Goal: Task Accomplishment & Management: Complete application form

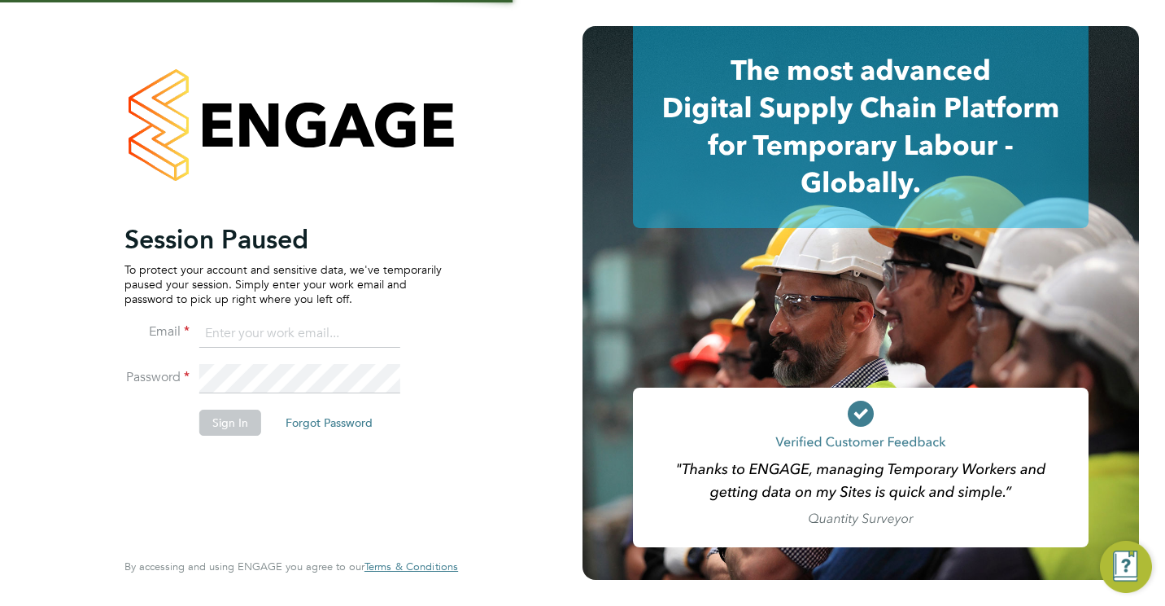
type input "jamesc@educationmattersgroup.co.uk"
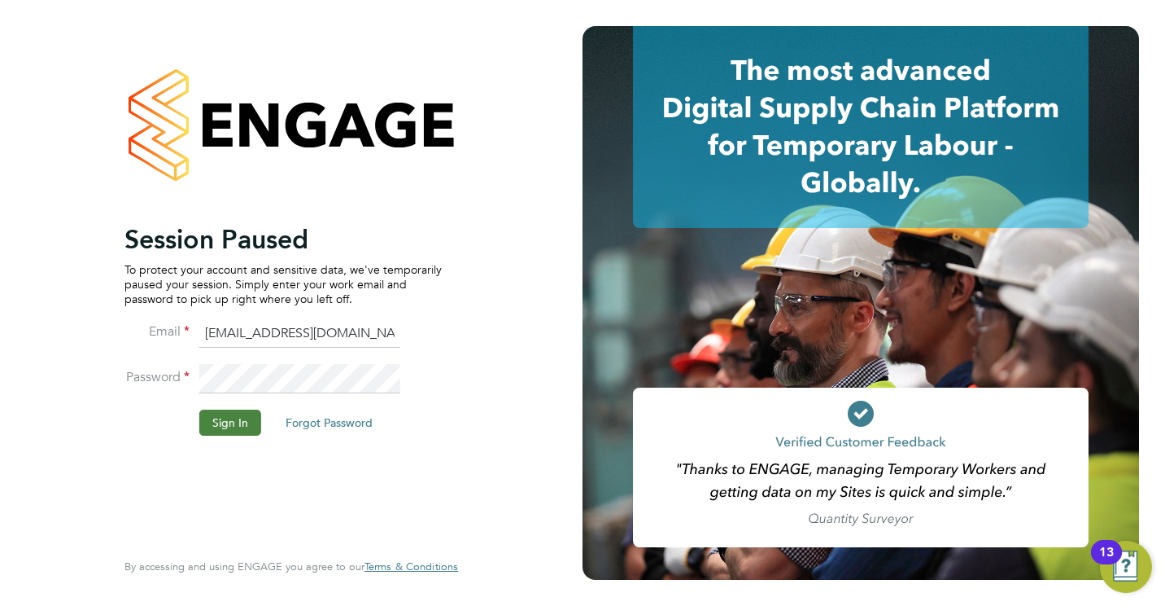
click at [209, 415] on button "Sign In" at bounding box center [230, 422] width 62 height 26
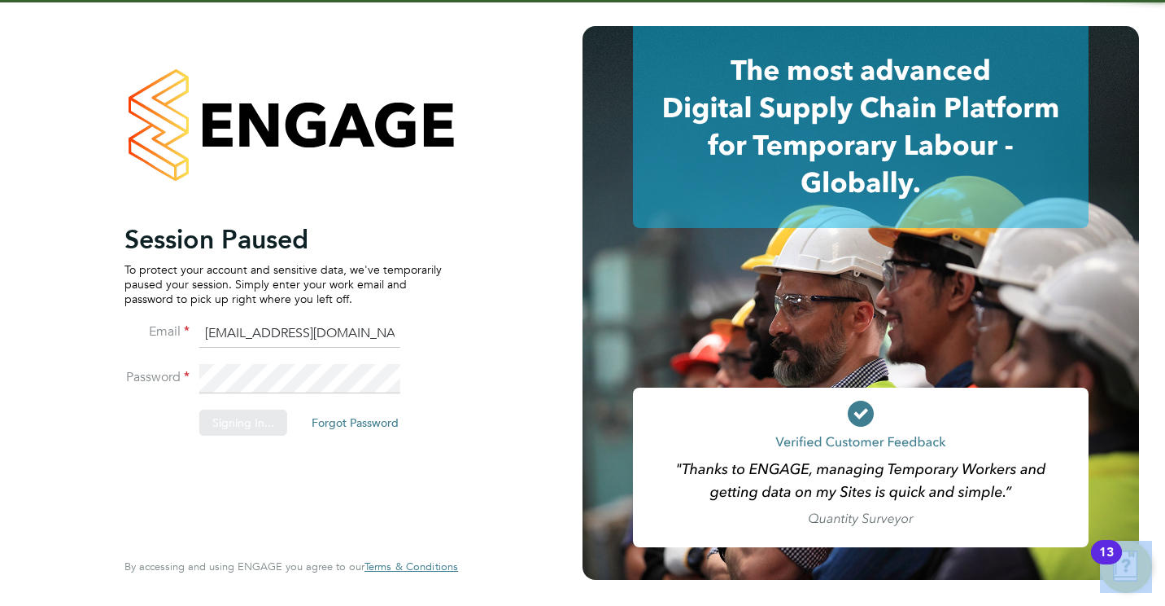
click at [209, 415] on div "Sorry, we are having problems connecting to our services." at bounding box center [291, 303] width 583 height 606
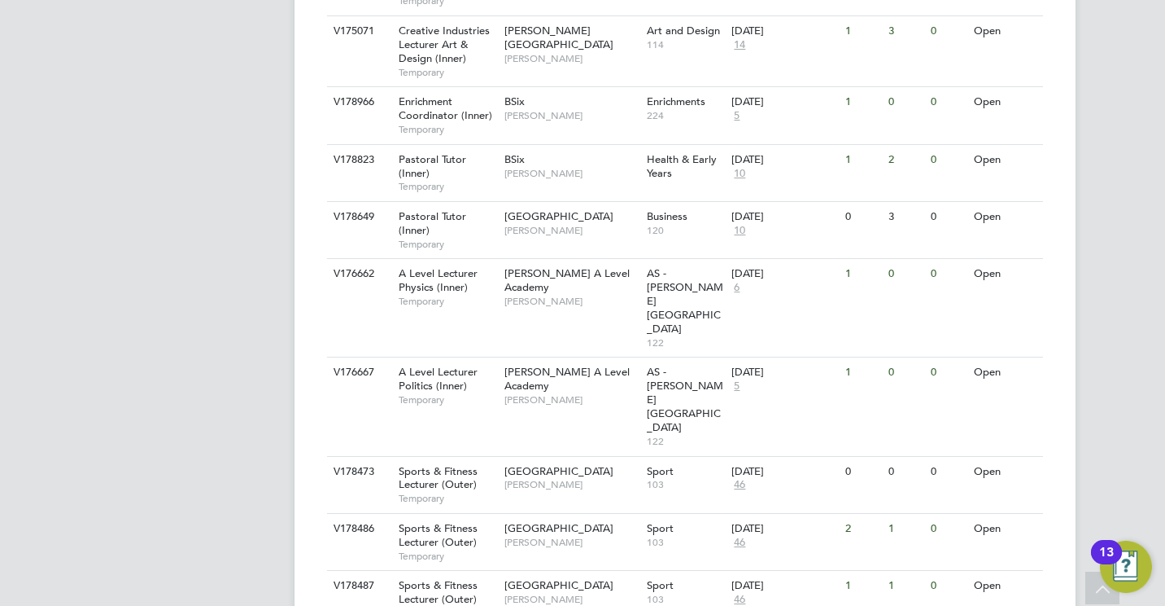
scroll to position [1366, 0]
click at [451, 454] on div "Sports & Fitness Lecturer (Outer) Temporary" at bounding box center [444, 482] width 114 height 56
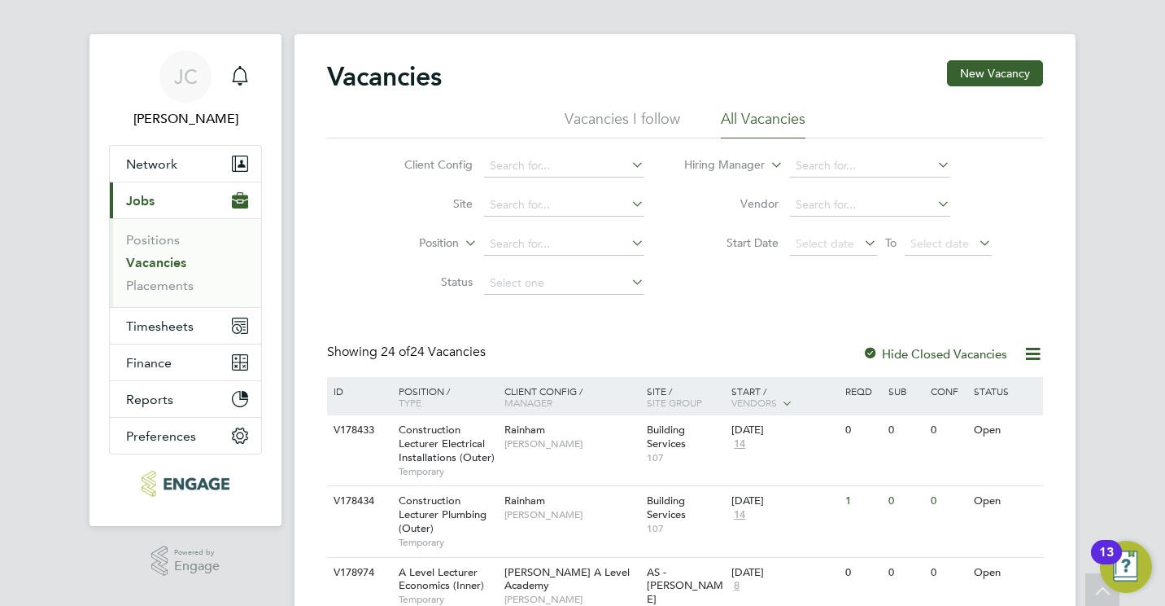
scroll to position [0, 0]
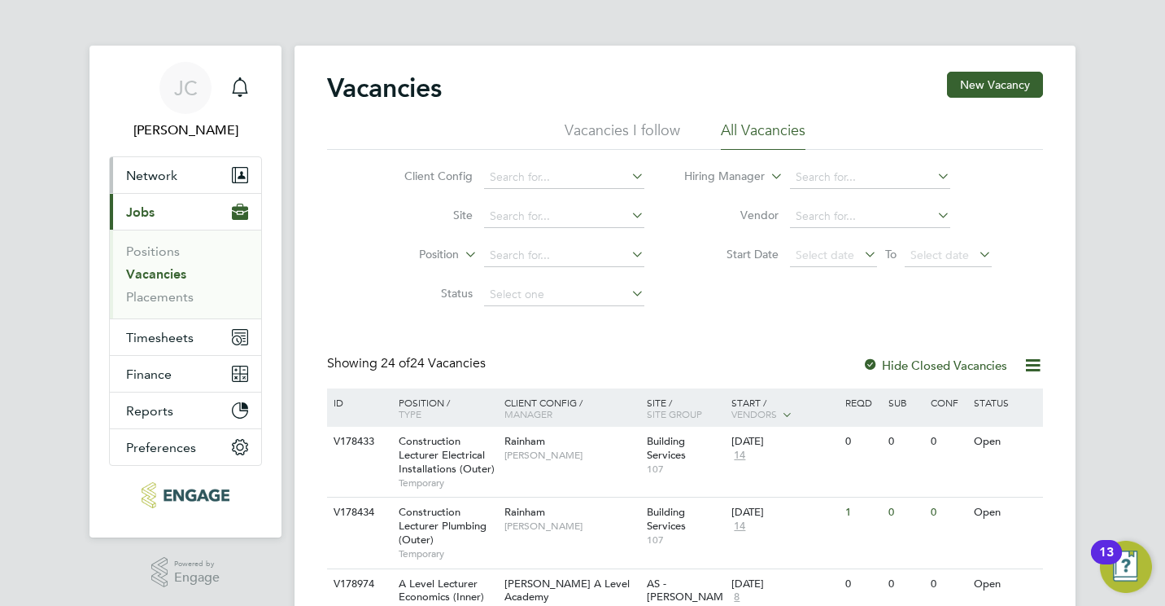
click at [144, 177] on span "Network" at bounding box center [151, 175] width 51 height 15
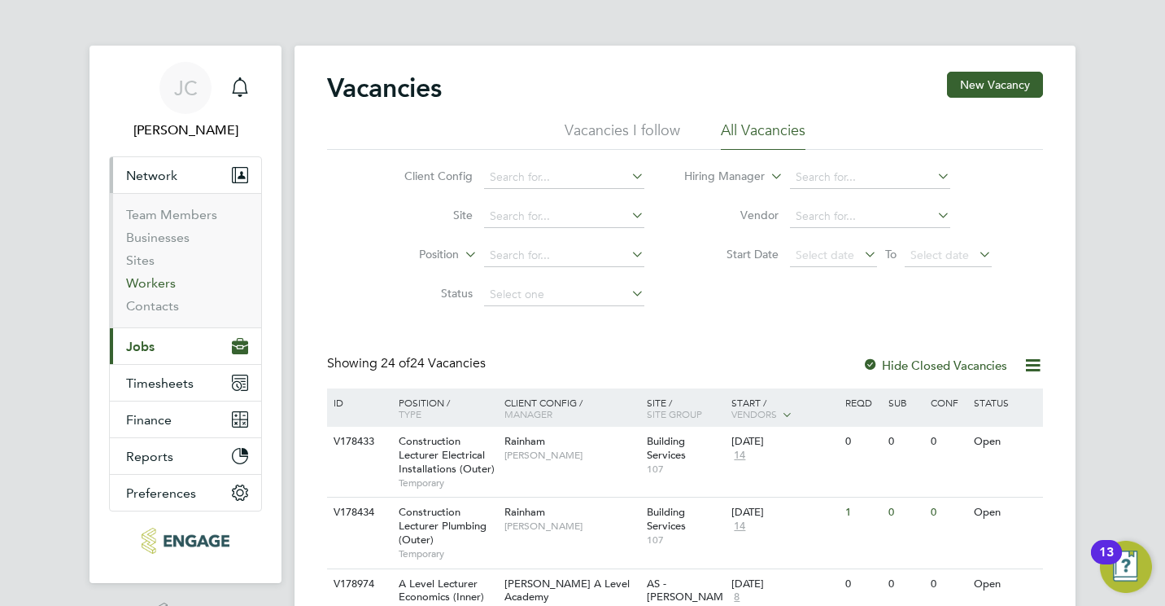
click at [159, 278] on link "Workers" at bounding box center [151, 282] width 50 height 15
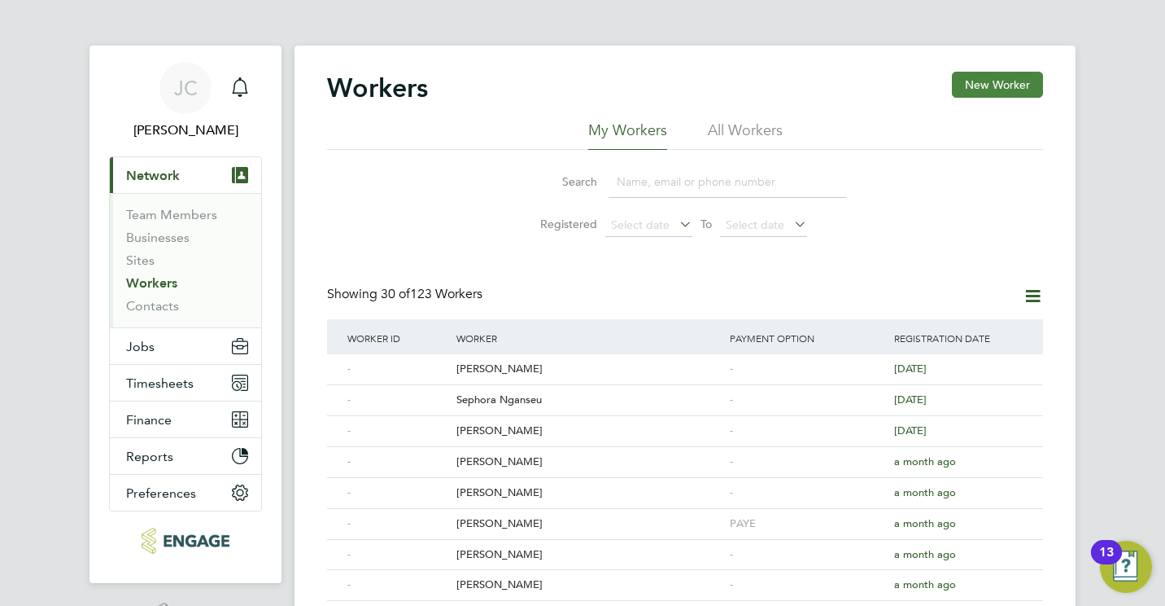
click at [1011, 86] on button "New Worker" at bounding box center [997, 85] width 91 height 26
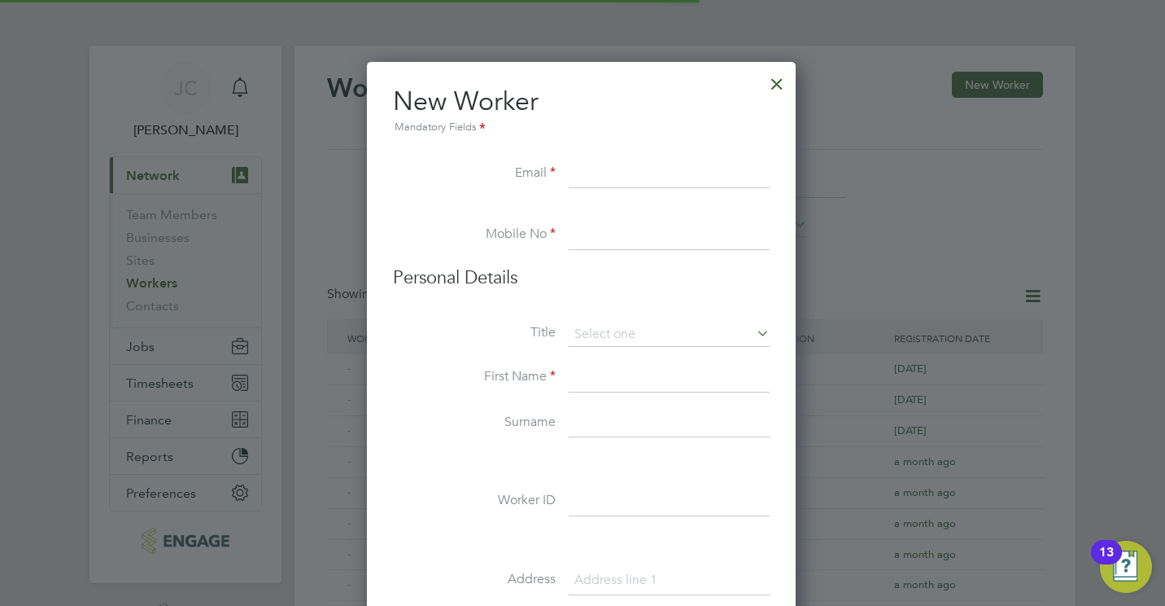
scroll to position [1382, 431]
paste input "[EMAIL_ADDRESS][DOMAIN_NAME]"
type input "[EMAIL_ADDRESS][DOMAIN_NAME]"
click at [631, 225] on input at bounding box center [669, 235] width 201 height 29
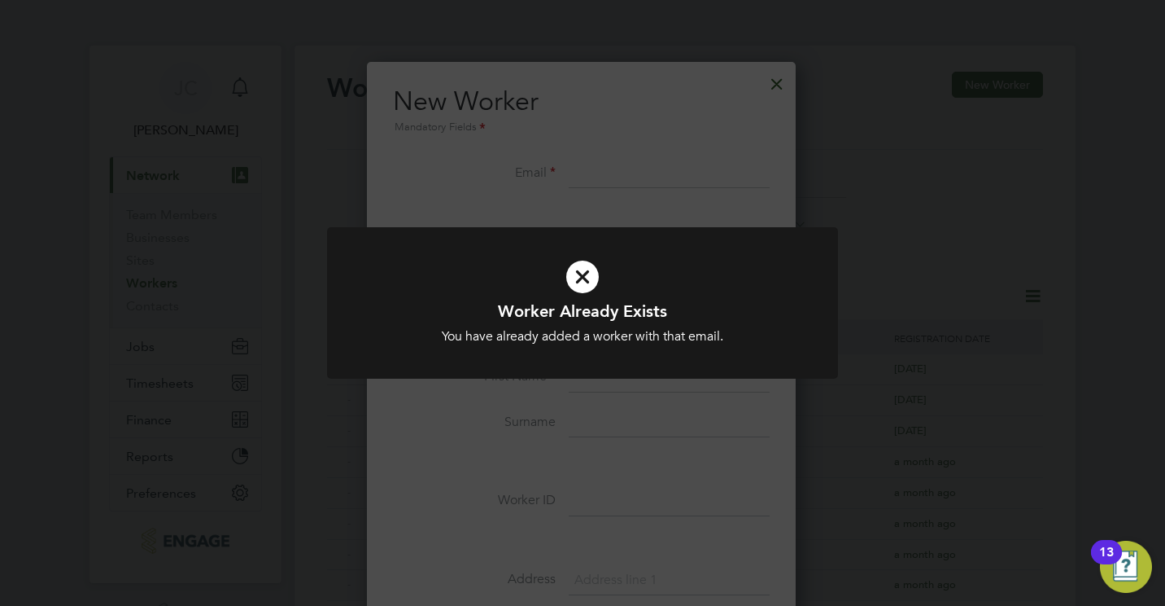
click at [514, 383] on div "Worker Already Exists You have already added a worker with that email. Cancel O…" at bounding box center [582, 313] width 511 height 172
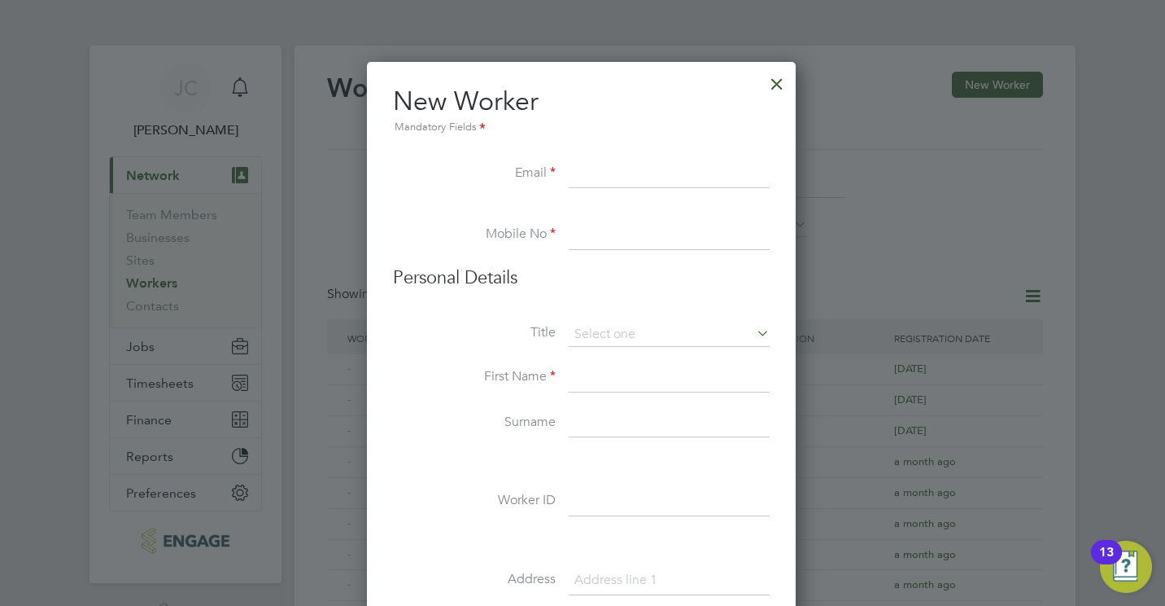
click at [591, 177] on input at bounding box center [669, 174] width 201 height 29
paste input "emajek130@gmail.com"
type input "emajek130@gmail.com"
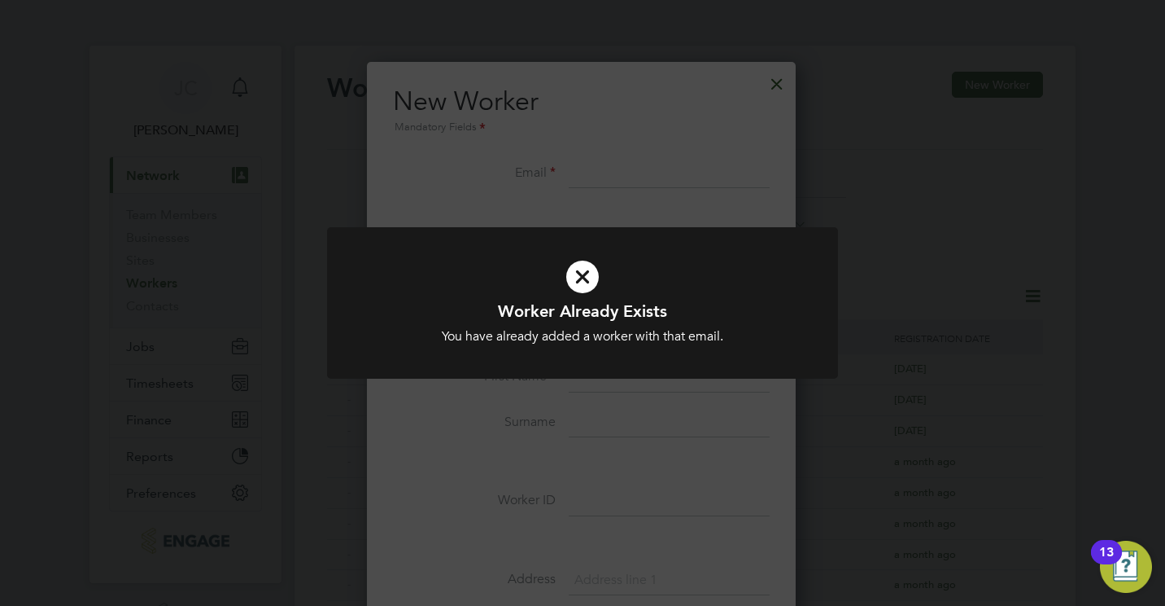
click at [461, 387] on div "Worker Already Exists You have already added a worker with that email. Cancel O…" at bounding box center [582, 313] width 511 height 172
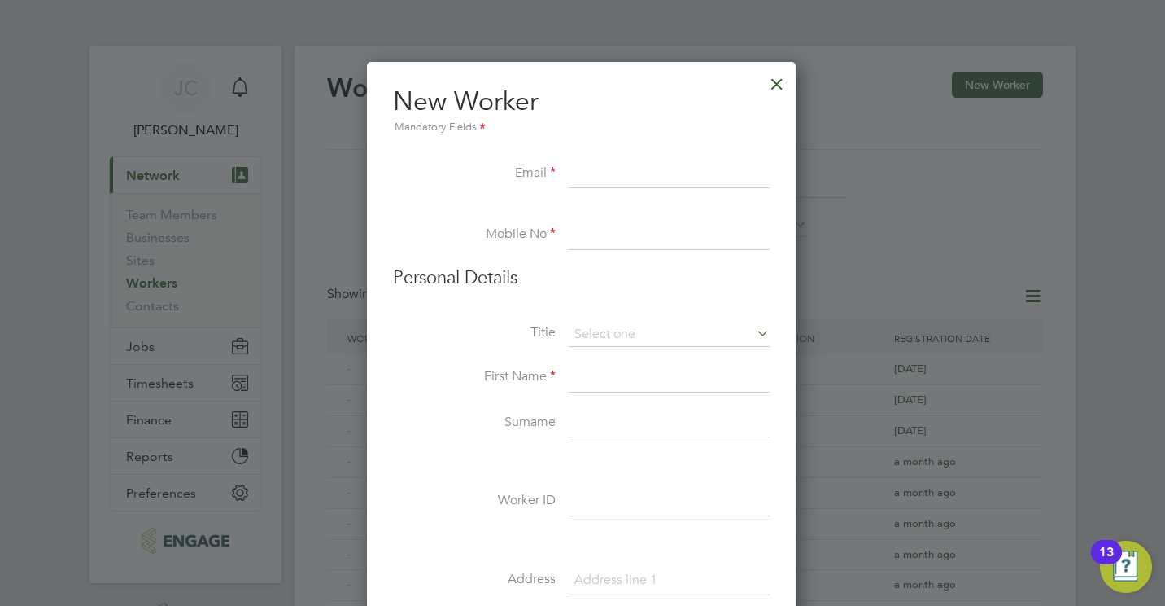
click at [774, 86] on div at bounding box center [777, 79] width 29 height 29
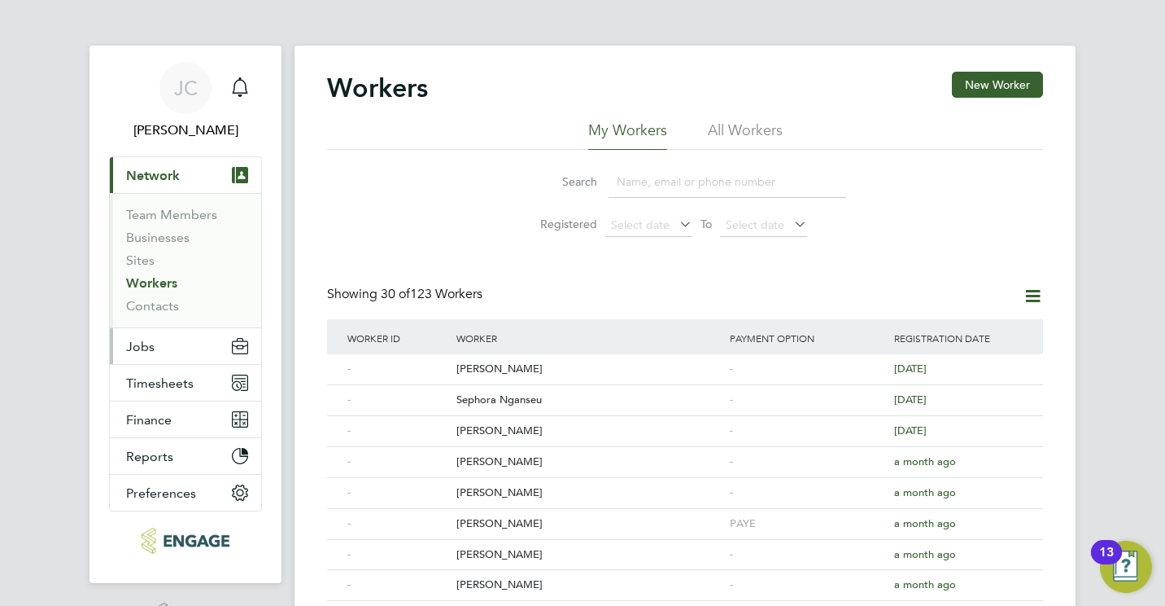
click at [125, 363] on button "Jobs" at bounding box center [185, 346] width 151 height 36
click at [133, 360] on button "Jobs" at bounding box center [185, 346] width 151 height 36
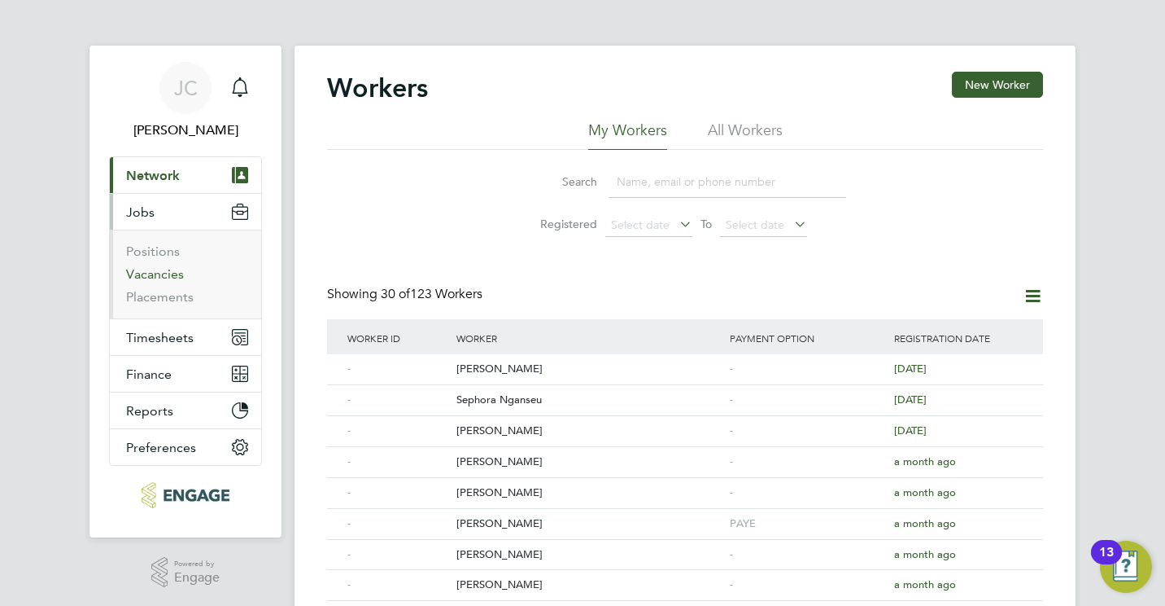
click at [162, 271] on link "Vacancies" at bounding box center [155, 273] width 58 height 15
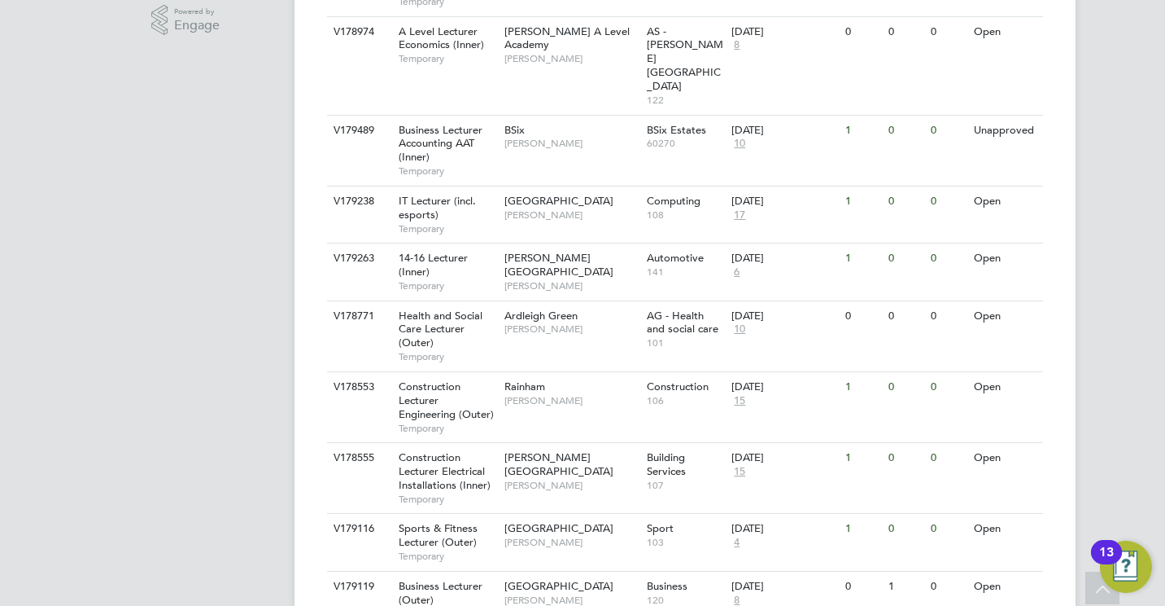
scroll to position [553, 0]
click at [451, 577] on span "Business Lecturer (Outer)" at bounding box center [441, 591] width 84 height 28
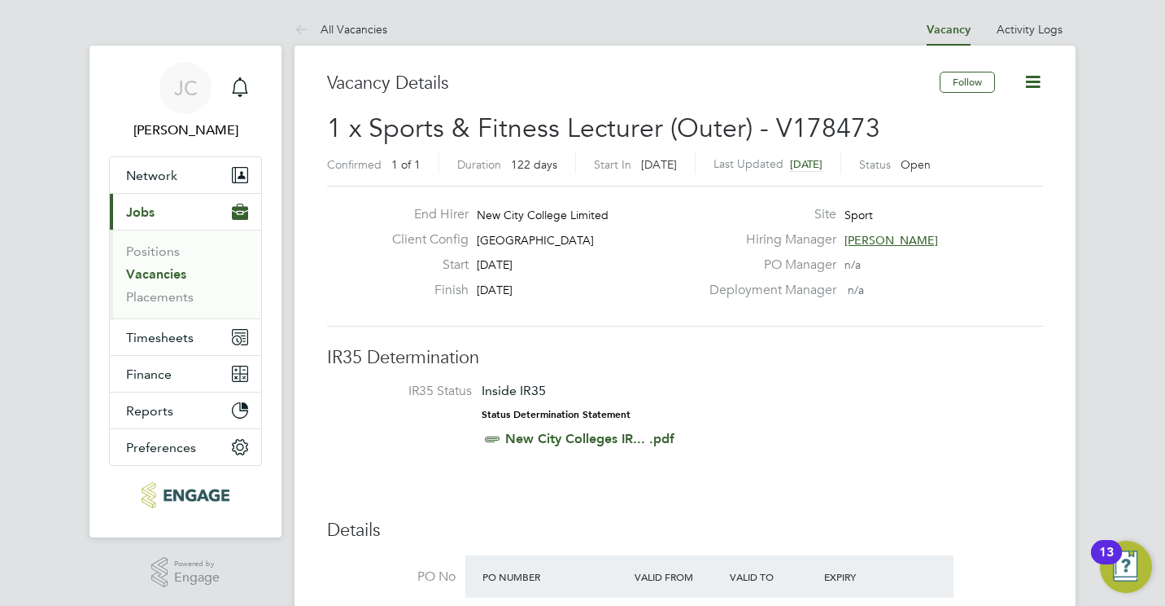
click at [162, 267] on link "Vacancies" at bounding box center [156, 273] width 60 height 15
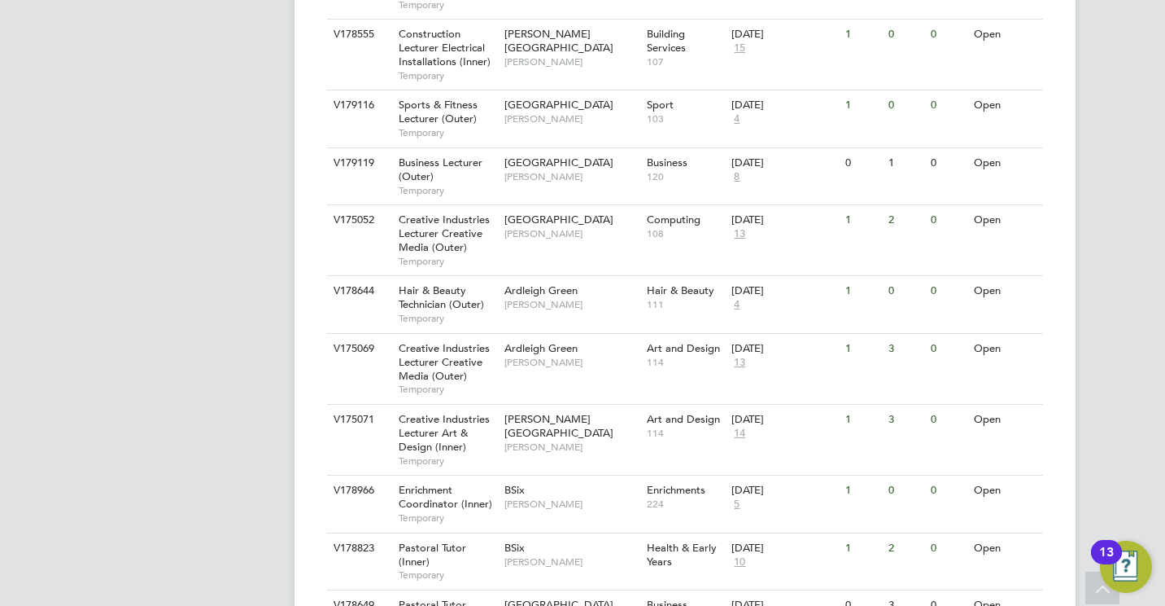
scroll to position [942, 0]
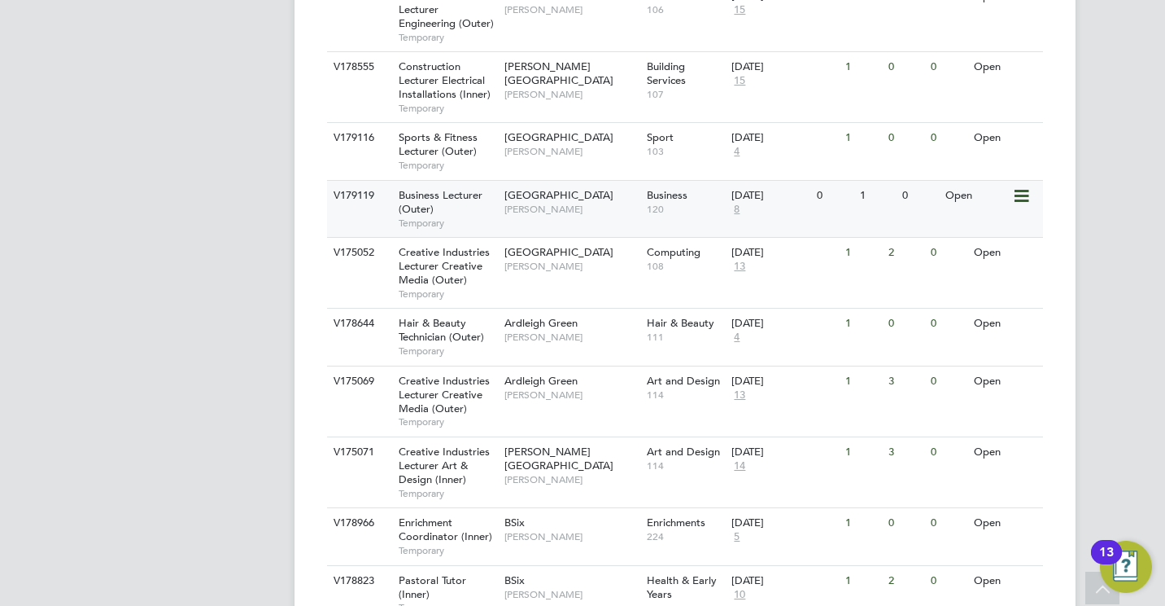
click at [409, 188] on span "Business Lecturer (Outer)" at bounding box center [441, 202] width 84 height 28
click at [423, 188] on span "Business Lecturer (Outer)" at bounding box center [441, 202] width 84 height 28
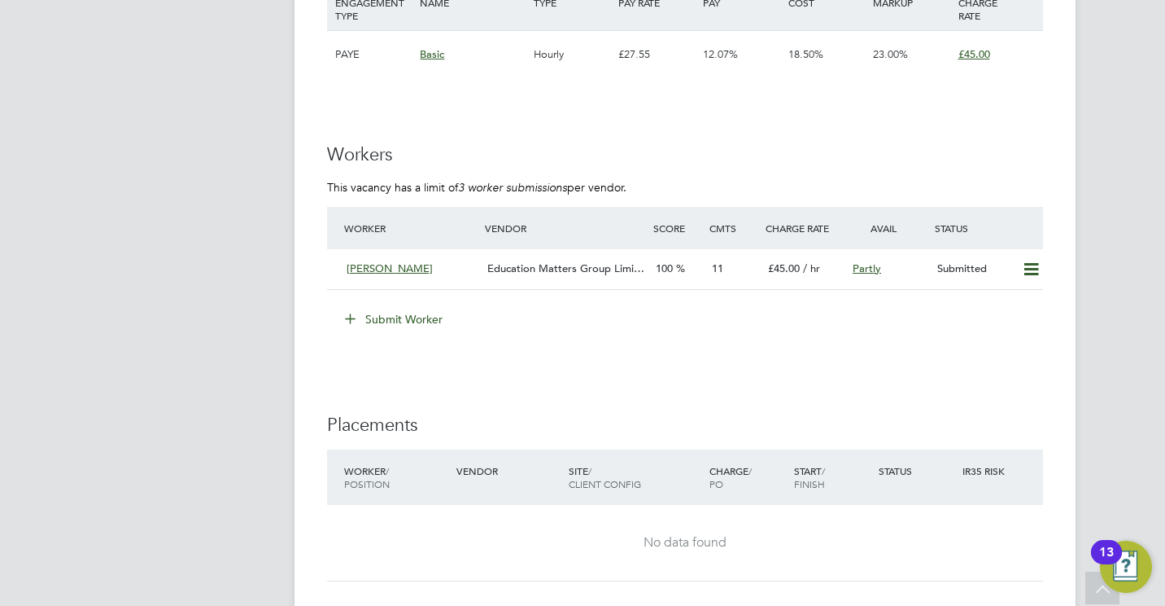
scroll to position [2344, 0]
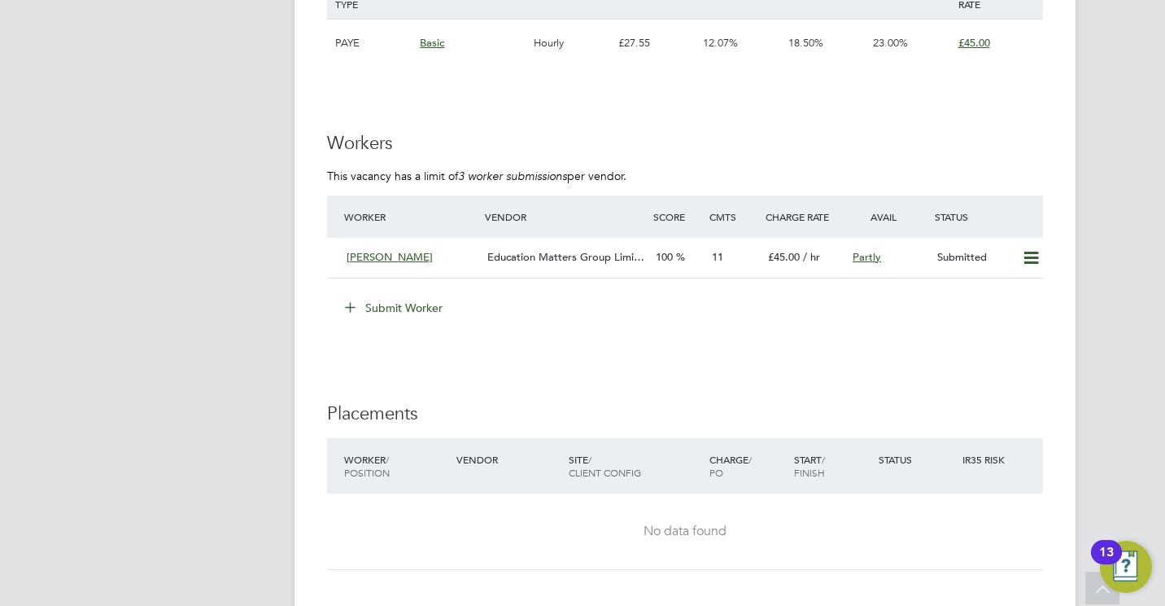
click at [422, 324] on li "Submit Worker" at bounding box center [685, 316] width 716 height 42
click at [421, 321] on li "Submit Worker" at bounding box center [685, 316] width 716 height 42
click at [412, 309] on button "Submit Worker" at bounding box center [395, 308] width 122 height 26
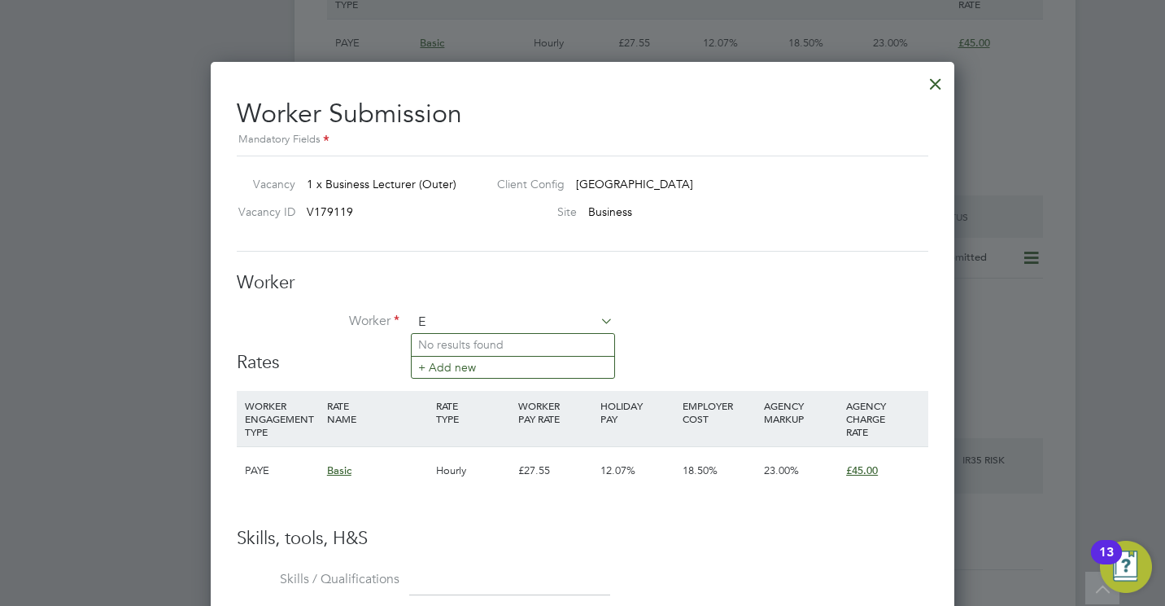
scroll to position [988, 745]
type input "Emman"
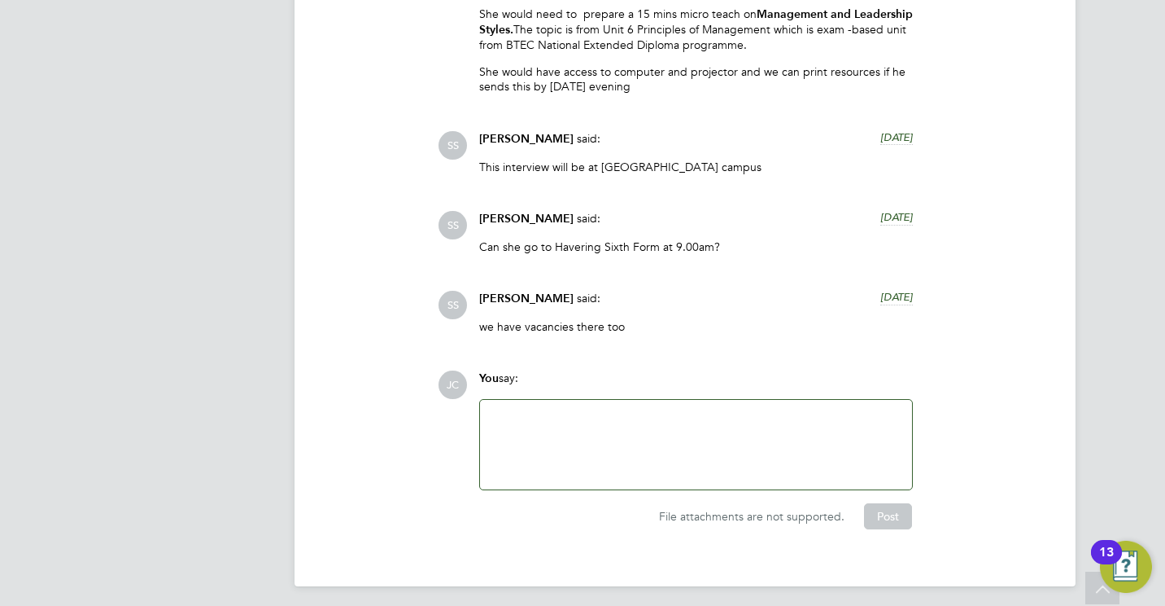
scroll to position [3158, 0]
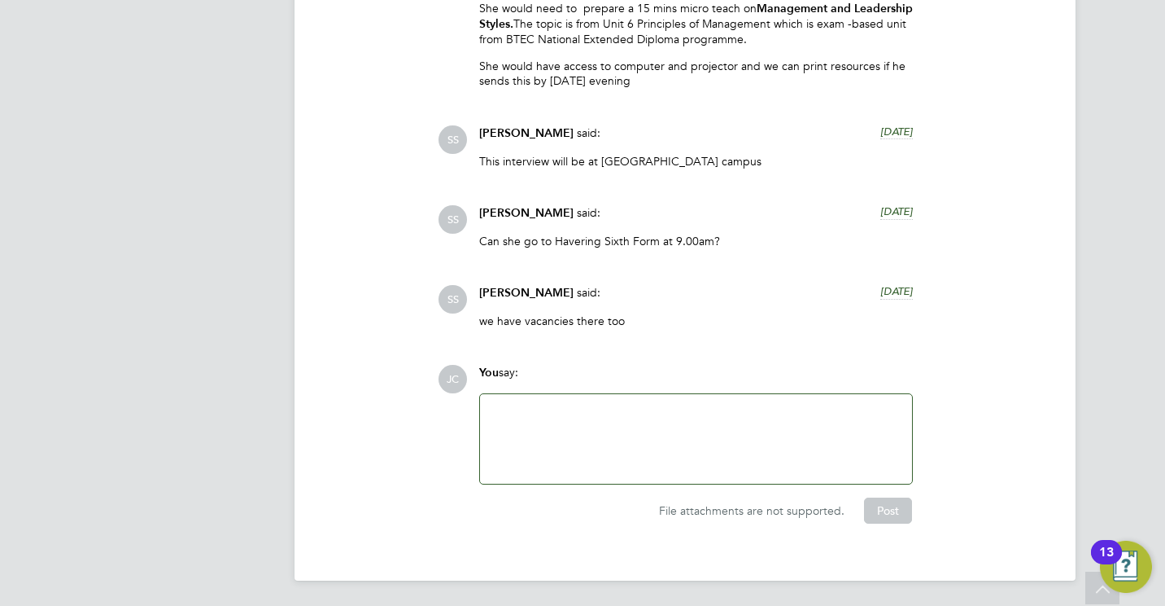
click at [545, 413] on div at bounding box center [696, 439] width 413 height 70
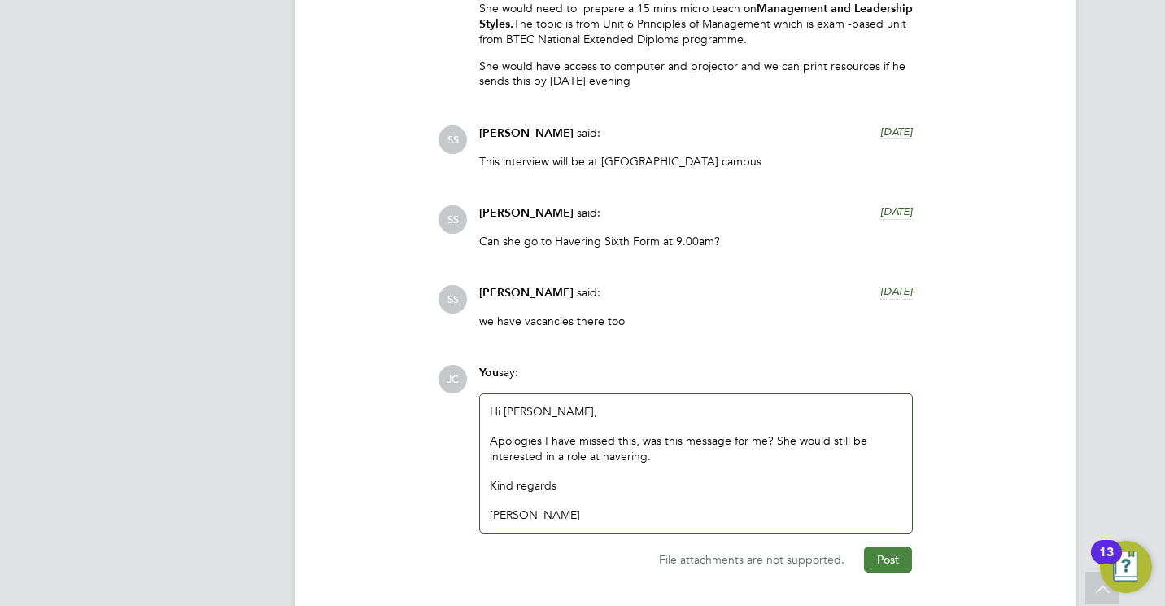
click at [875, 566] on button "Post" at bounding box center [888, 559] width 48 height 26
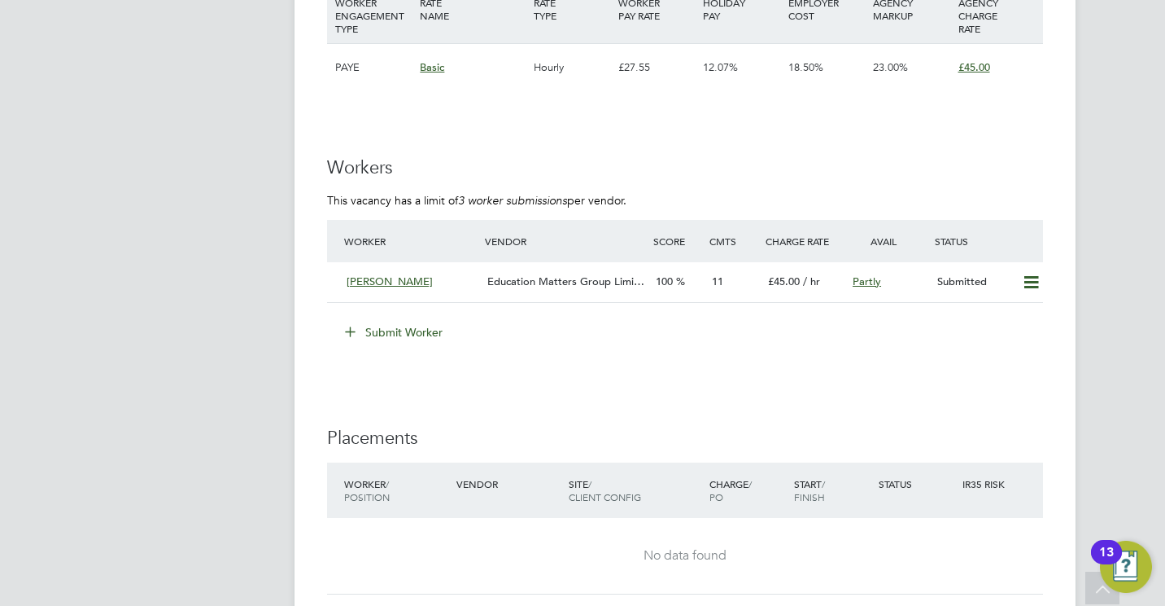
click at [431, 348] on li "Submit Worker" at bounding box center [685, 340] width 716 height 42
click at [408, 331] on button "Submit Worker" at bounding box center [395, 332] width 122 height 26
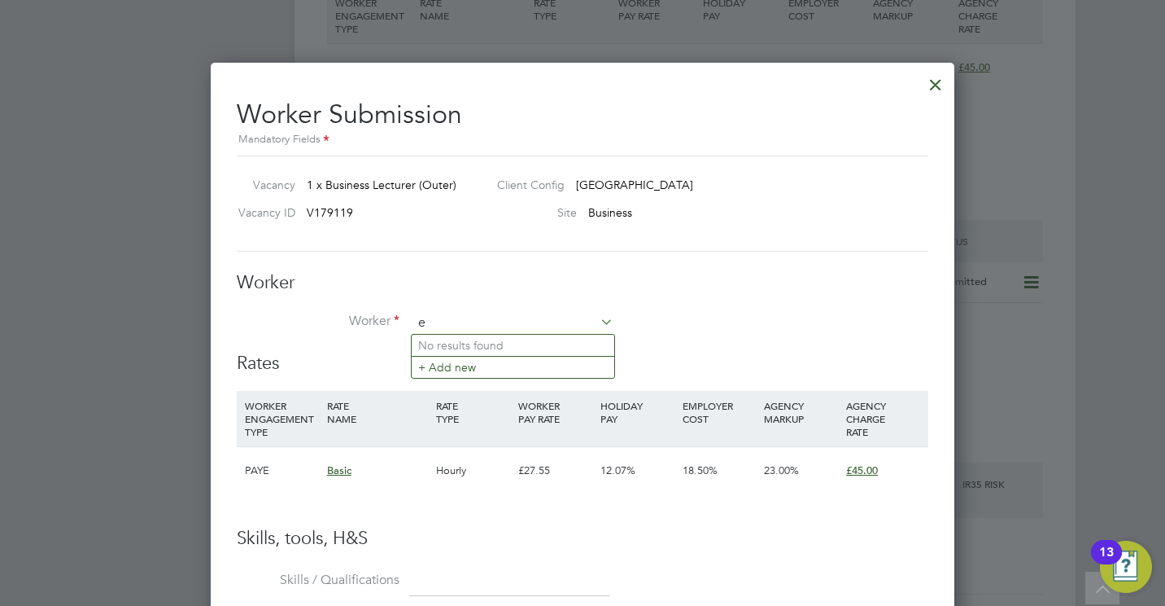
scroll to position [988, 745]
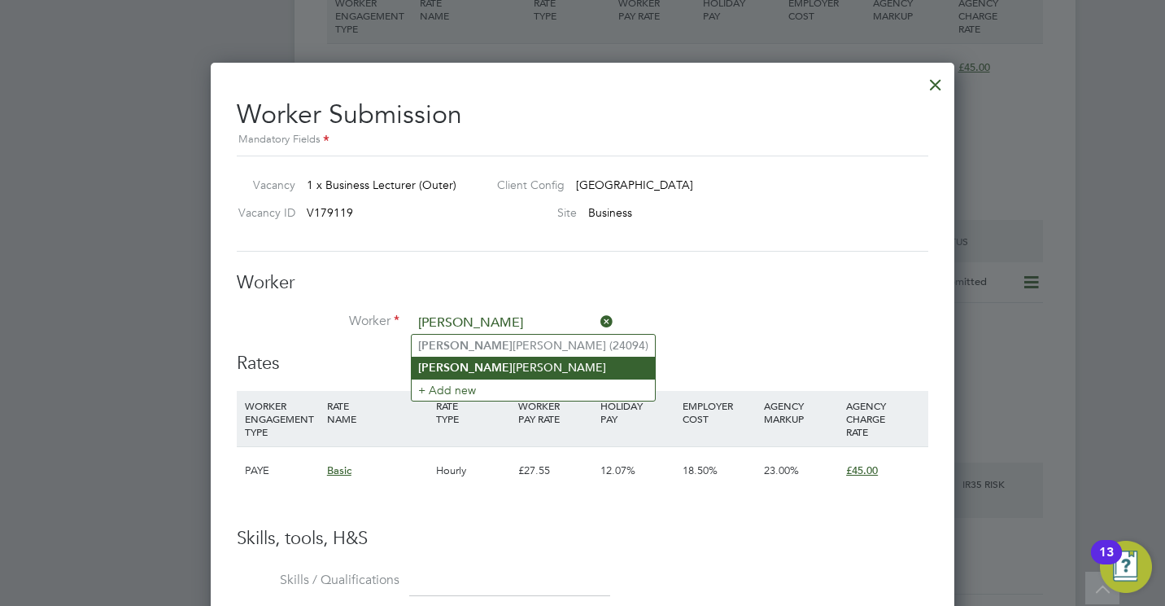
click at [497, 358] on li "Emma nuel Majekodunmi" at bounding box center [533, 367] width 243 height 22
type input "[PERSON_NAME]"
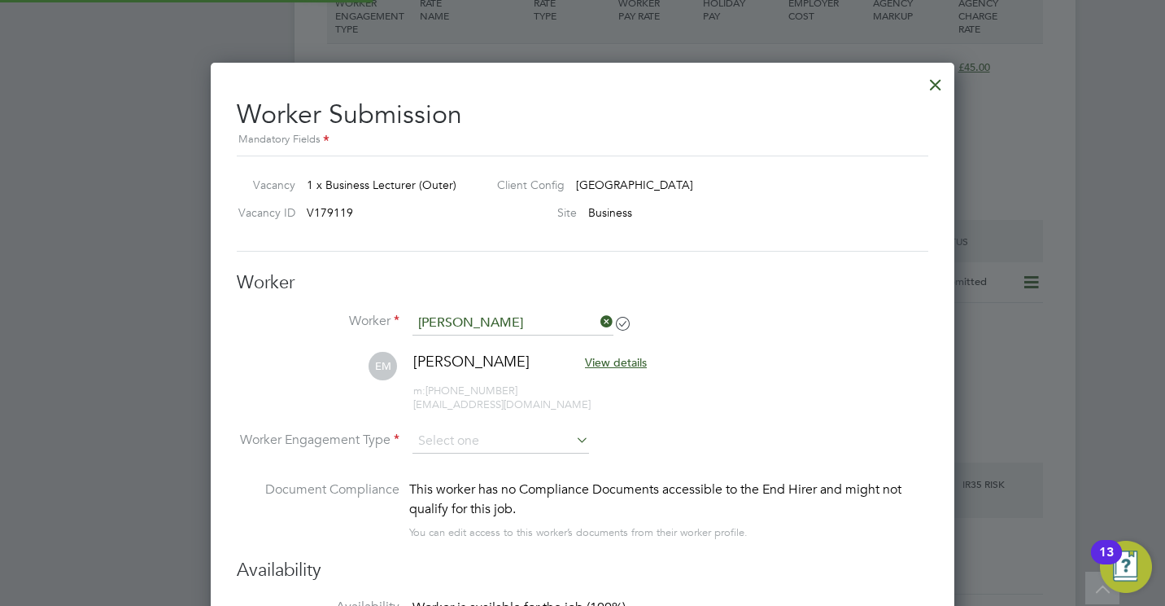
scroll to position [1350, 745]
click at [543, 431] on input at bounding box center [501, 441] width 177 height 24
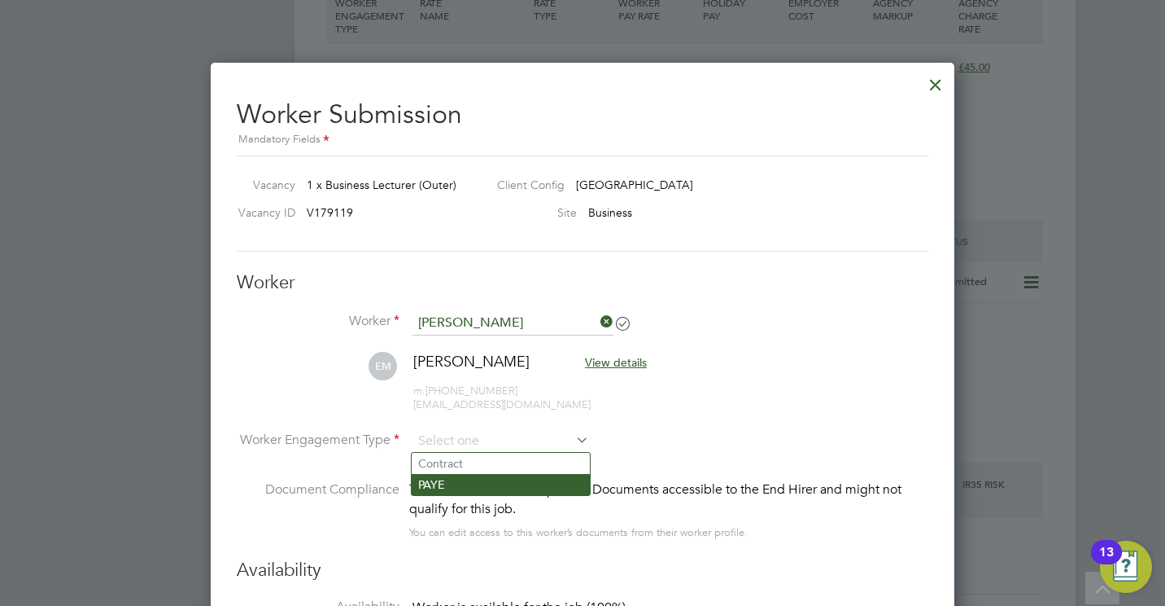
click at [494, 483] on li "PAYE" at bounding box center [501, 484] width 178 height 21
type input "PAYE"
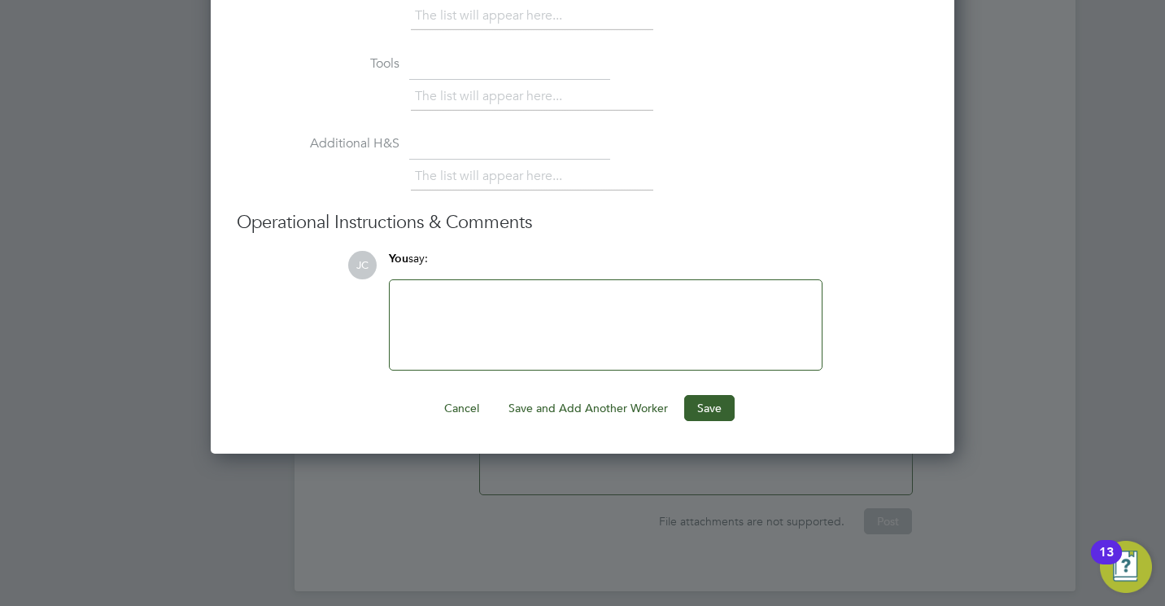
scroll to position [3334, 0]
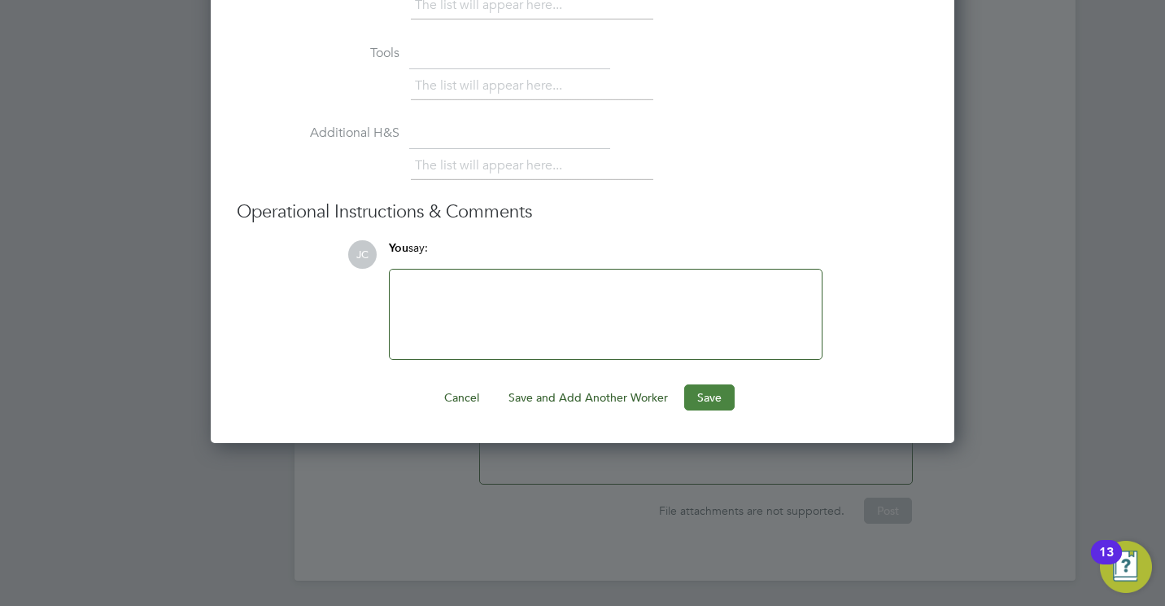
click at [717, 393] on button "Save" at bounding box center [709, 397] width 50 height 26
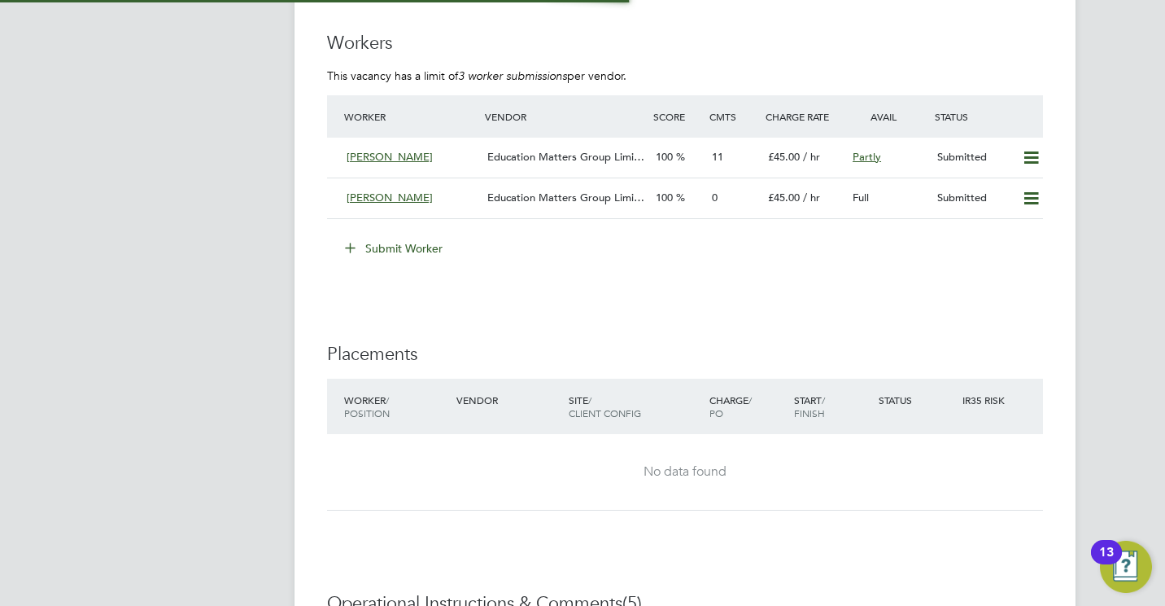
scroll to position [28, 169]
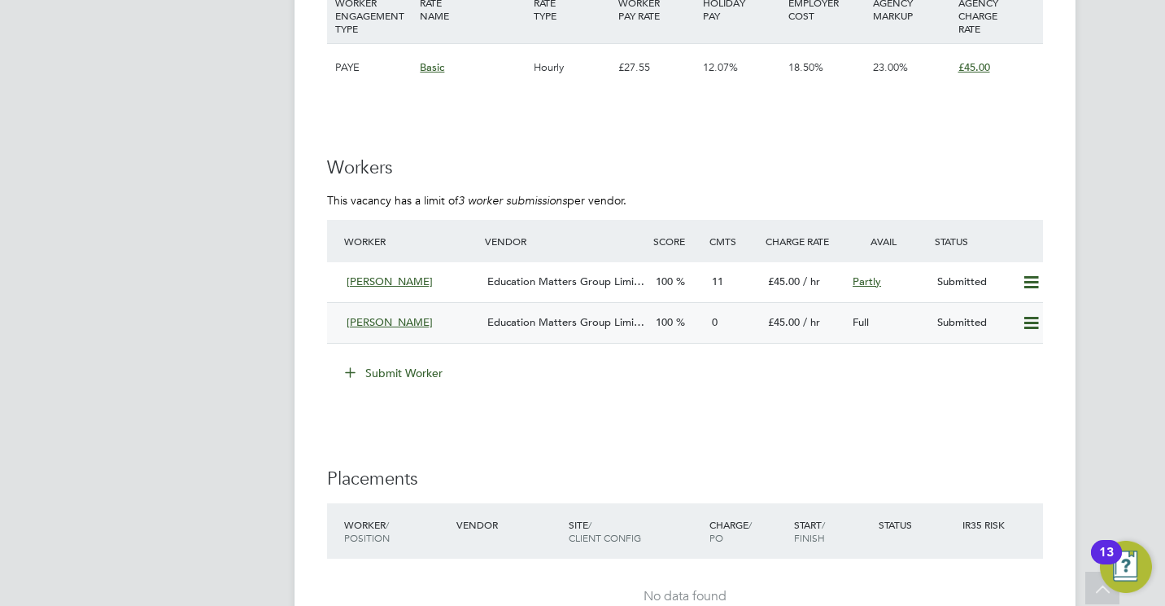
click at [538, 321] on span "Education Matters Group Limi…" at bounding box center [566, 322] width 157 height 14
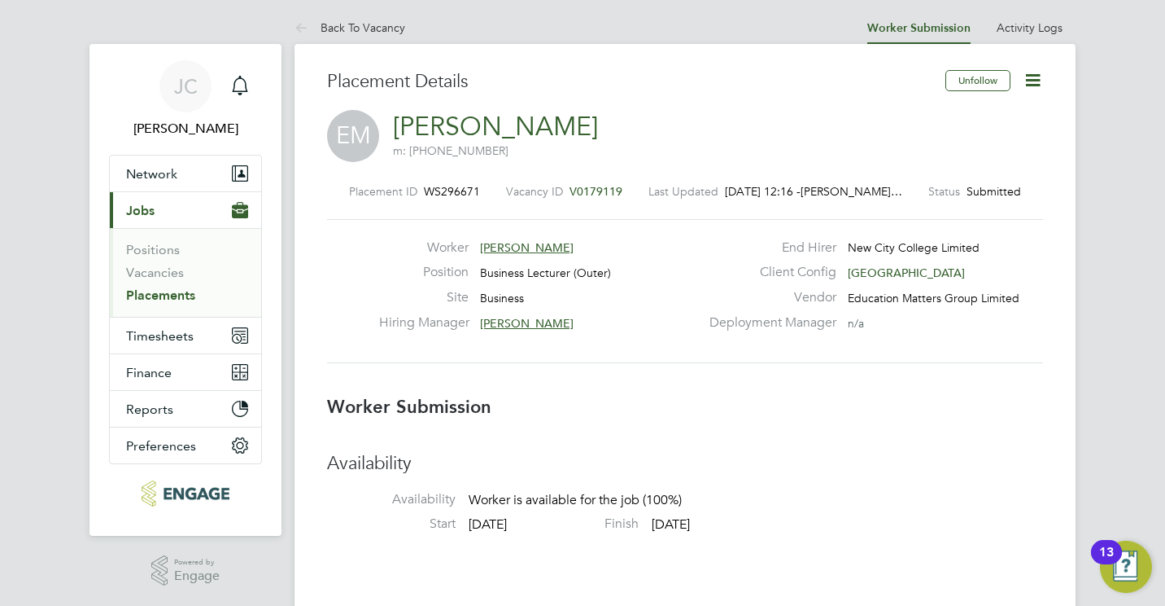
click at [988, 326] on div "Deployment Manager n/a" at bounding box center [875, 326] width 350 height 25
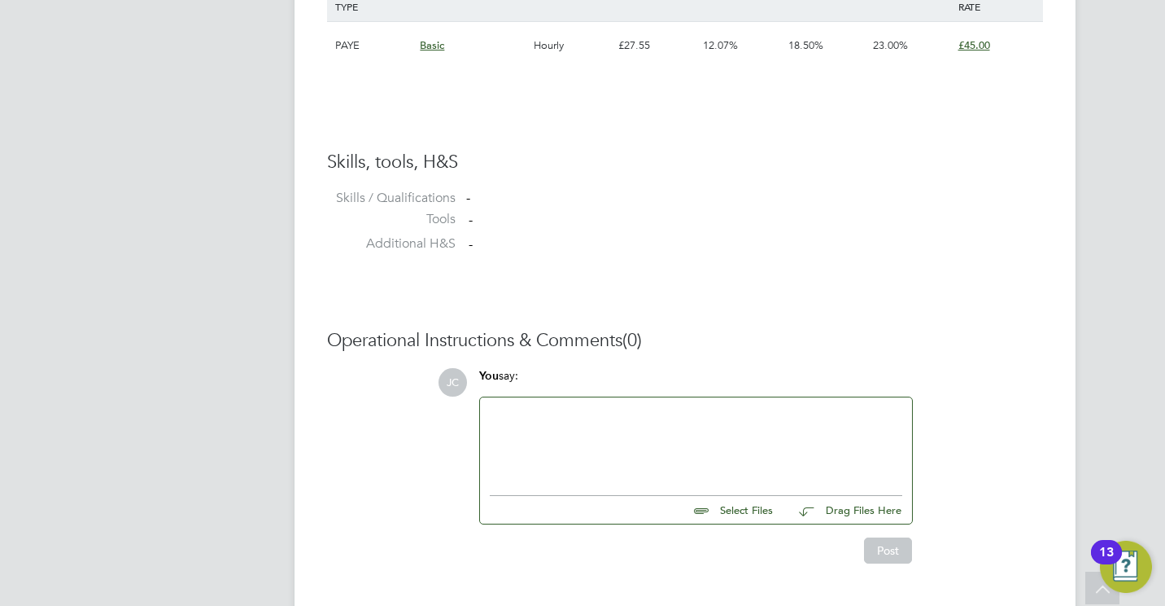
click at [540, 422] on div at bounding box center [696, 442] width 413 height 70
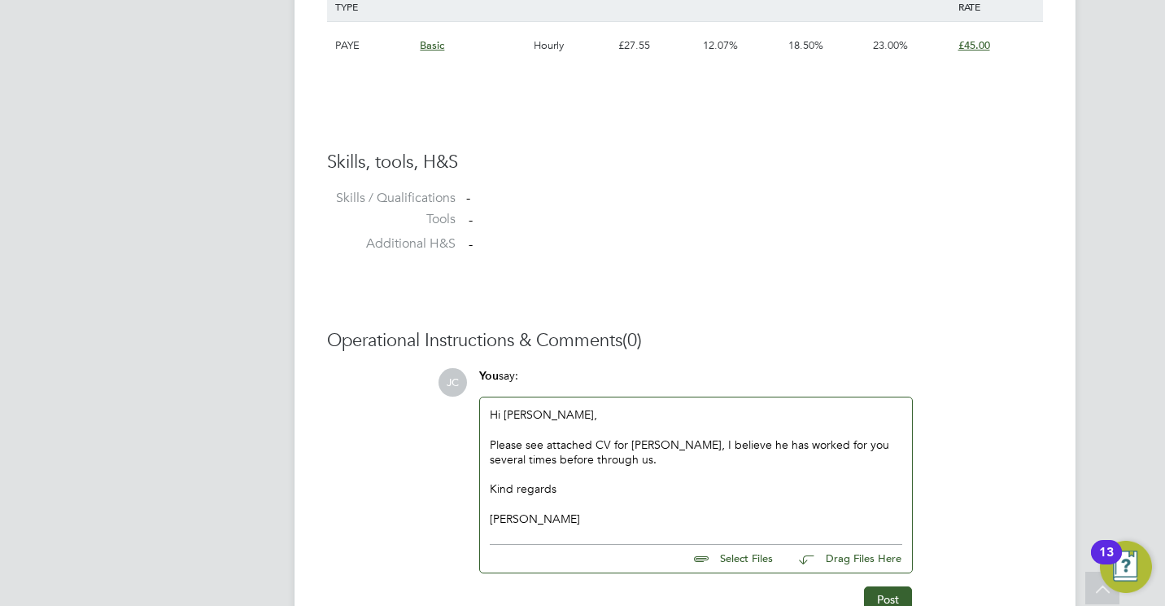
click at [342, 470] on div "Operational Instructions & Comments (0) JC You say: Hi Shabnam, Please see atta…" at bounding box center [685, 470] width 716 height 283
click at [738, 565] on input "file" at bounding box center [780, 555] width 244 height 23
type input "C:\fakepath\Emmanuel CV - Business.docx"
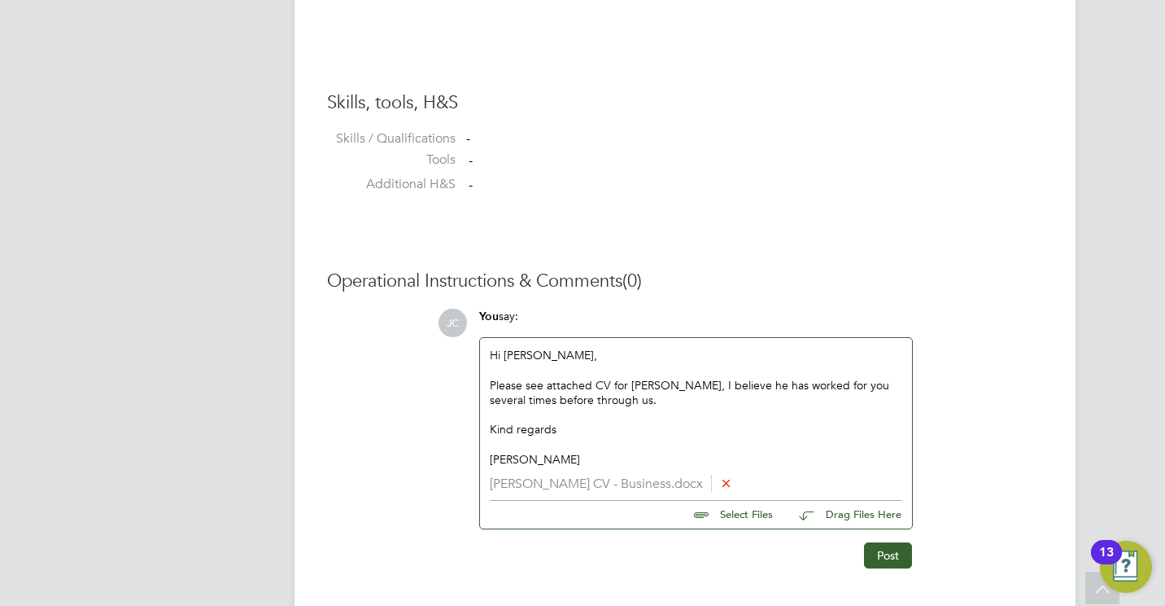
scroll to position [1271, 0]
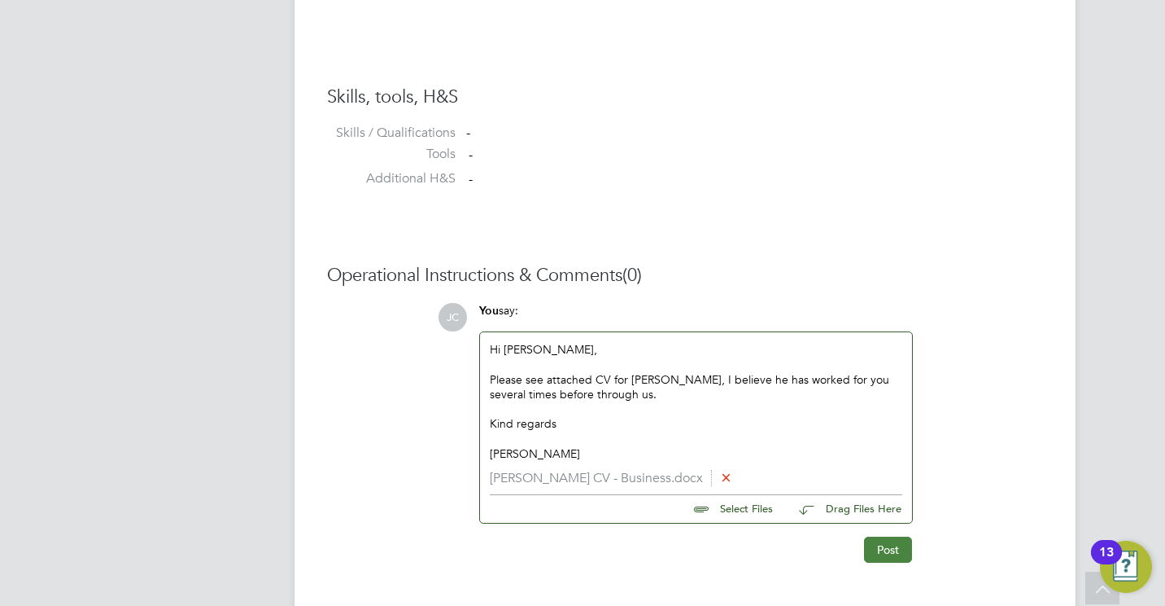
click at [884, 553] on button "Post" at bounding box center [888, 549] width 48 height 26
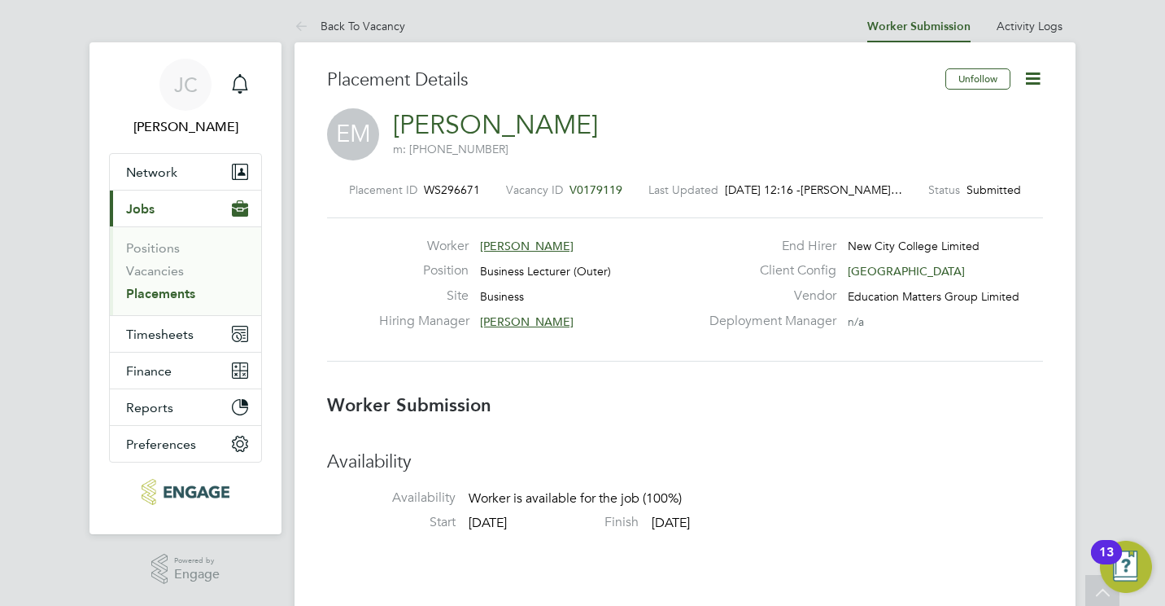
scroll to position [0, 0]
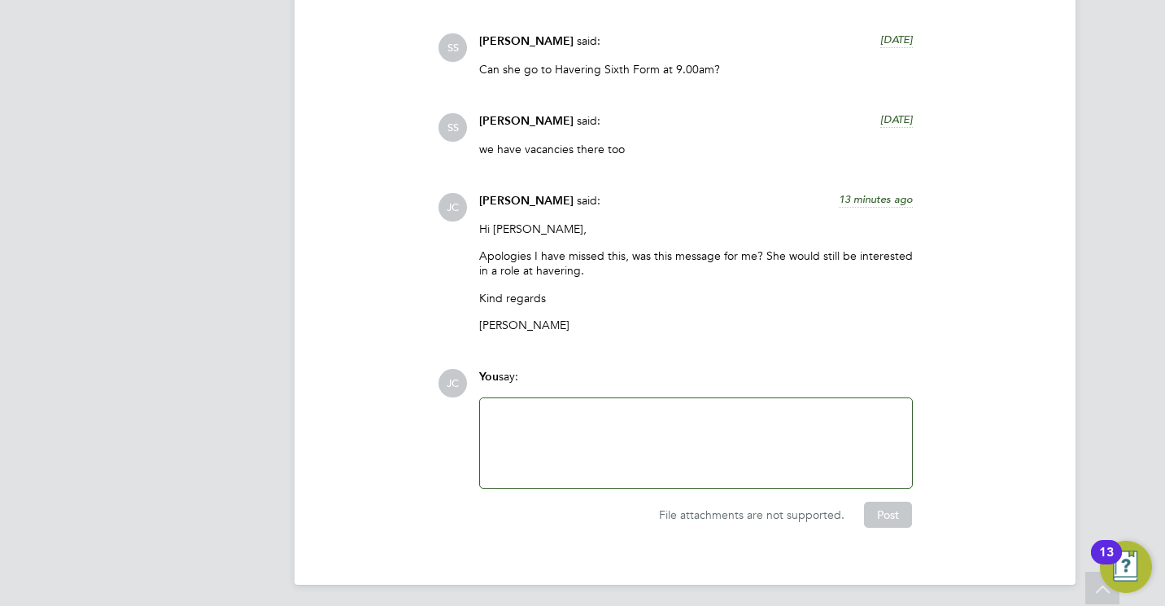
scroll to position [3375, 0]
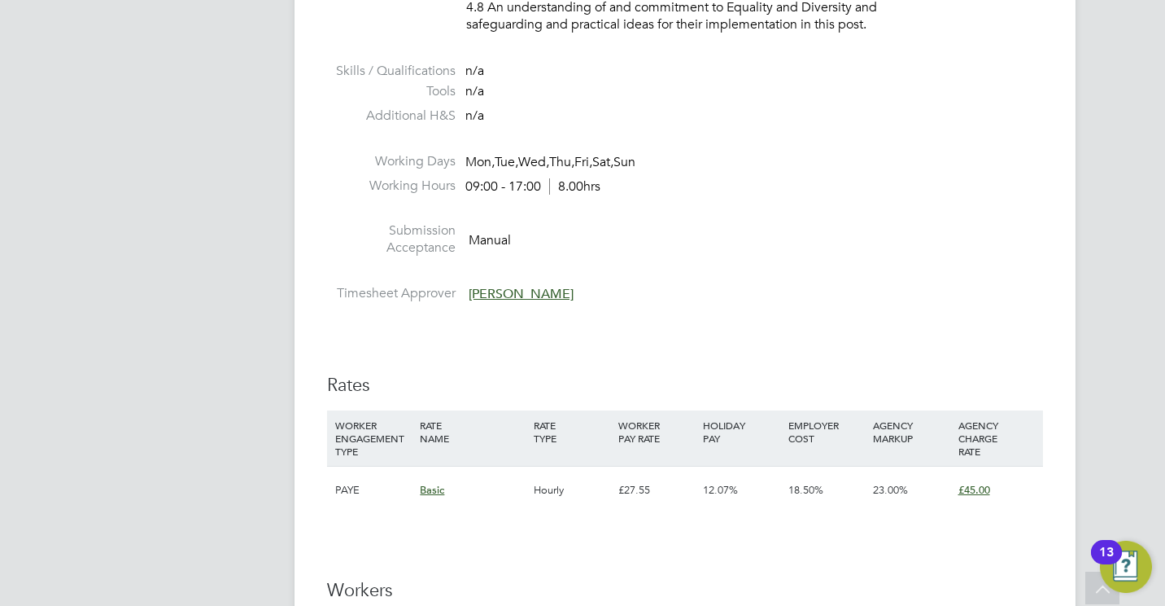
scroll to position [1747, 0]
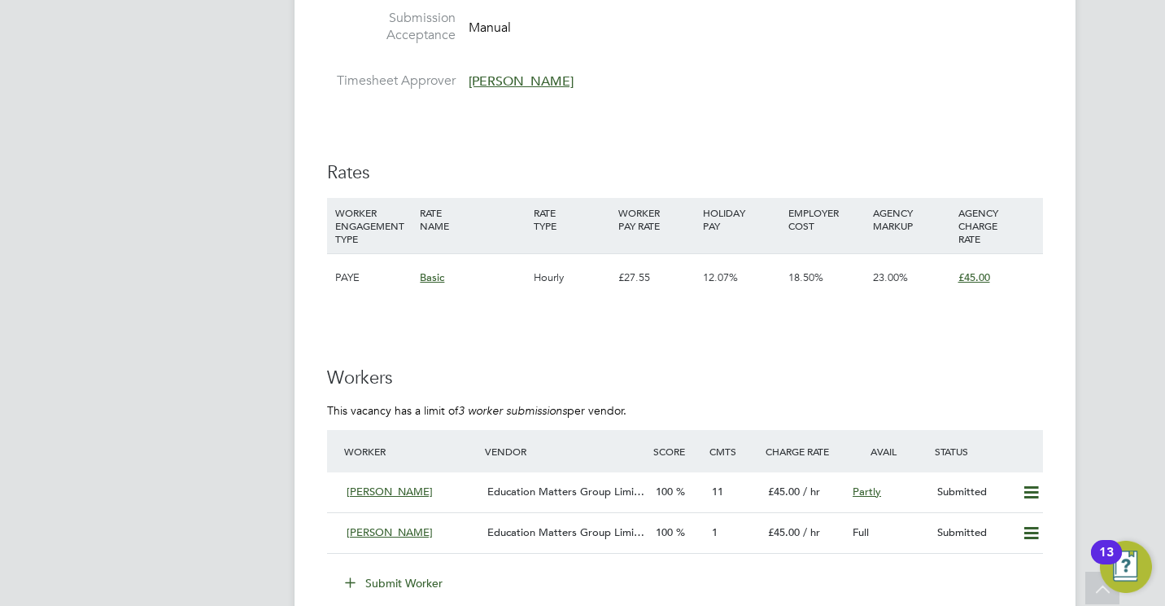
scroll to position [2116, 0]
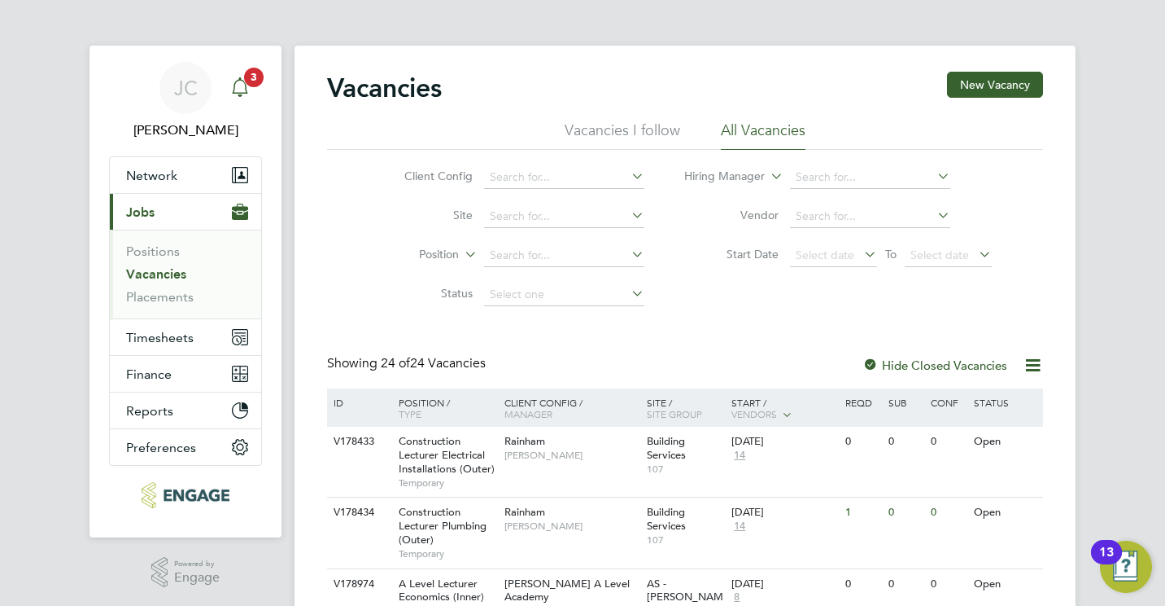
click at [237, 97] on svg-icon "Main navigation" at bounding box center [240, 87] width 20 height 20
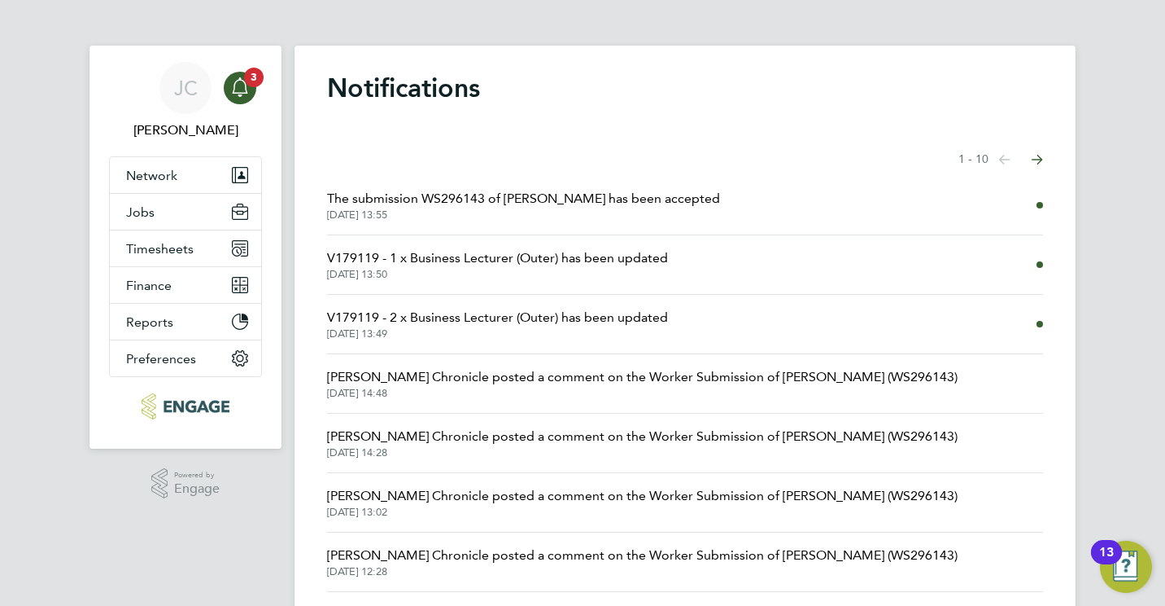
click at [601, 199] on span "The submission WS296143 of Abigail Allison has been accepted" at bounding box center [523, 199] width 393 height 20
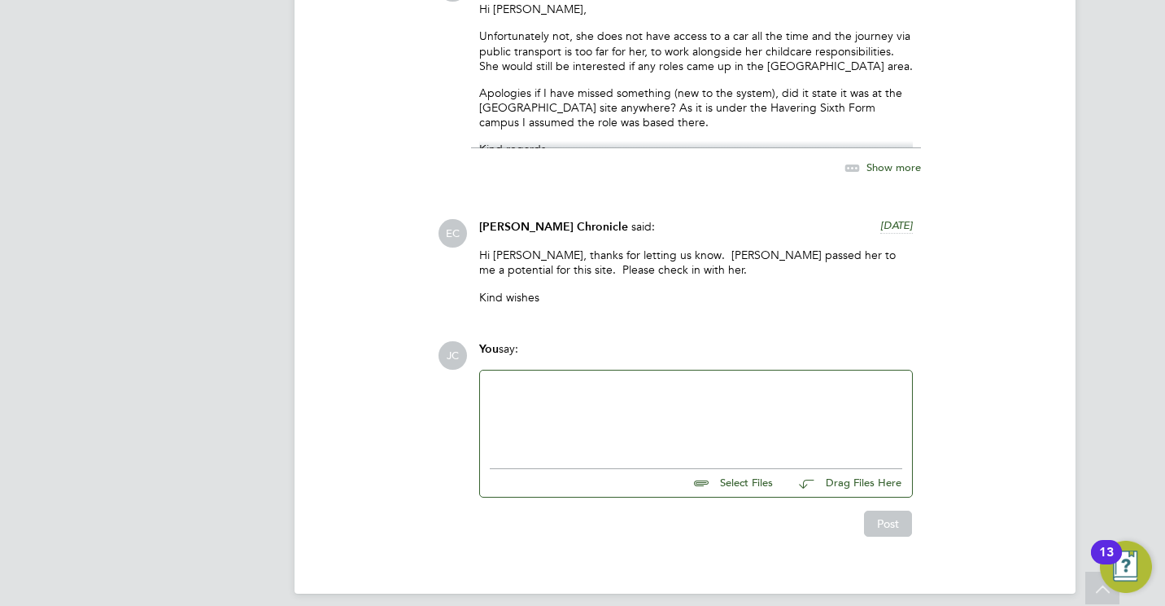
click at [546, 387] on div at bounding box center [696, 415] width 413 height 70
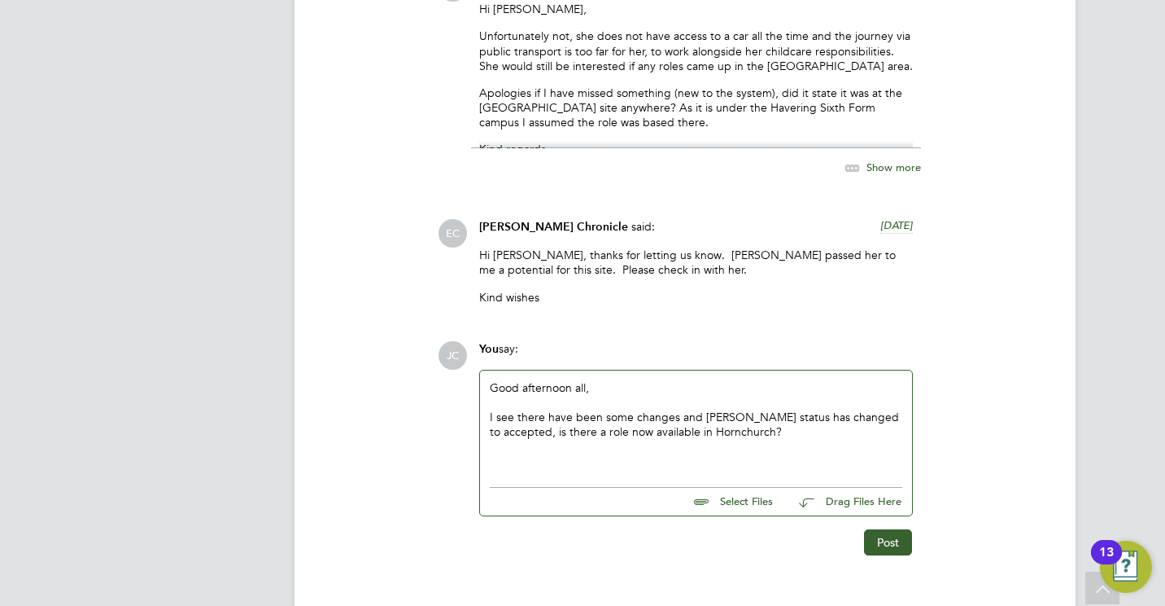
click at [740, 409] on div "I see there have been some changes and Abigails status has changed to accepted,…" at bounding box center [696, 423] width 413 height 29
click at [780, 416] on div "I see there have been some changes and Abigail's status has changed to accepted…" at bounding box center [696, 423] width 413 height 29
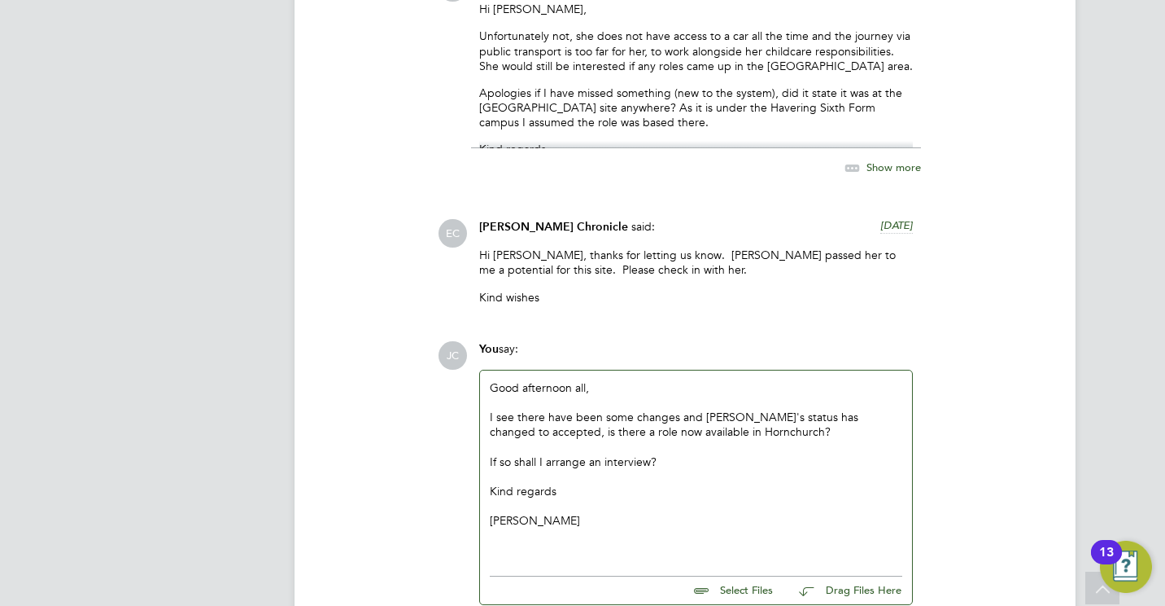
click at [556, 543] on div at bounding box center [696, 550] width 413 height 15
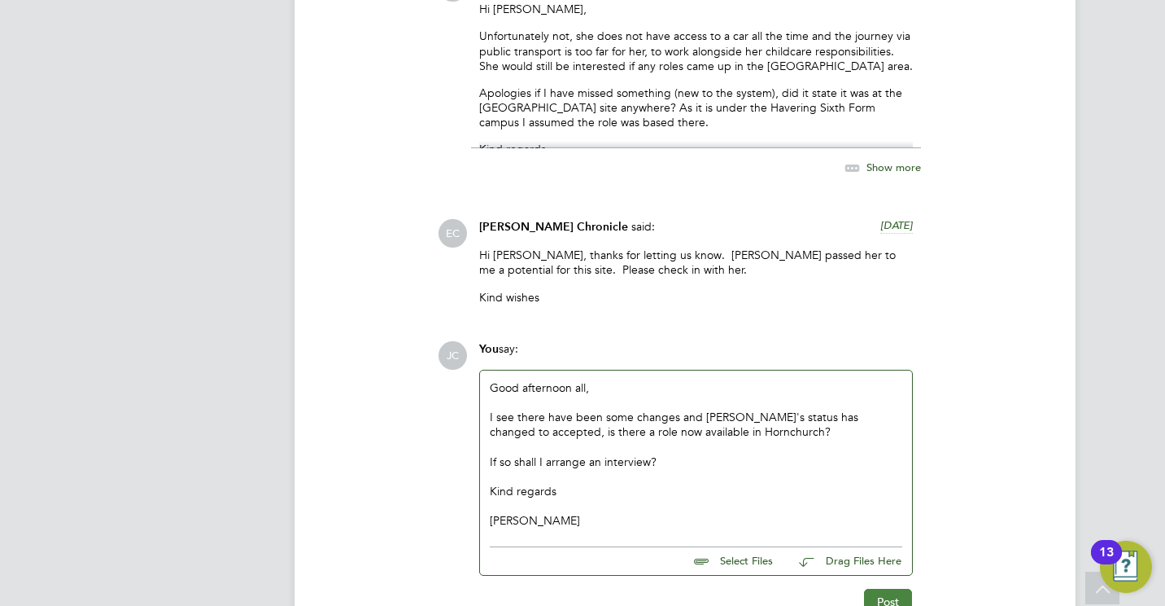
click at [879, 593] on button "Post" at bounding box center [888, 601] width 48 height 26
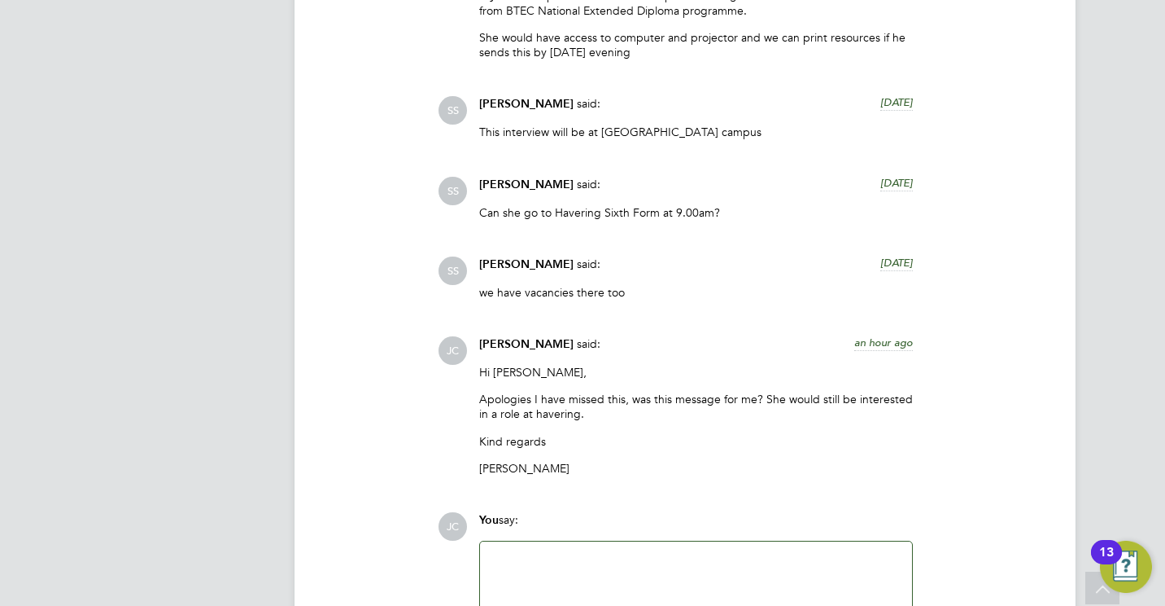
scroll to position [3256, 0]
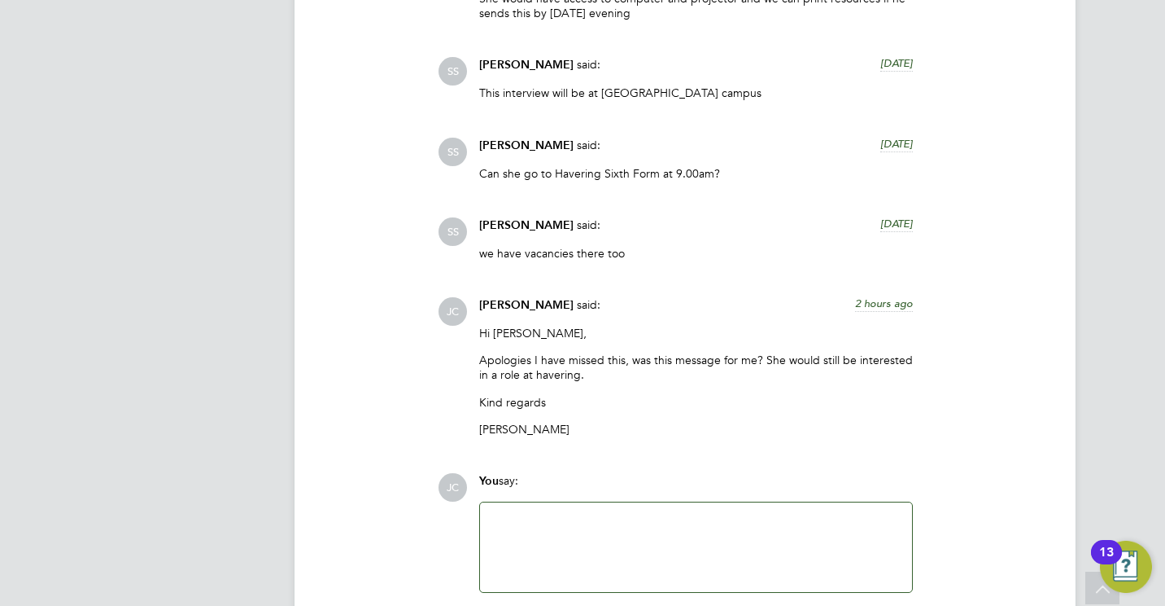
scroll to position [3310, 0]
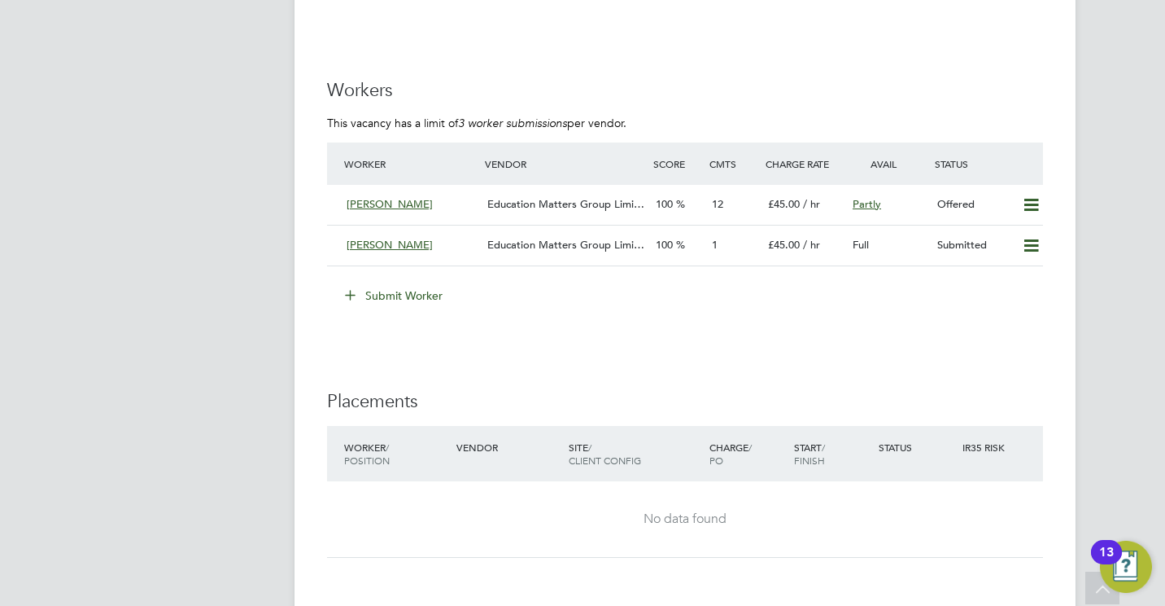
scroll to position [2409, 0]
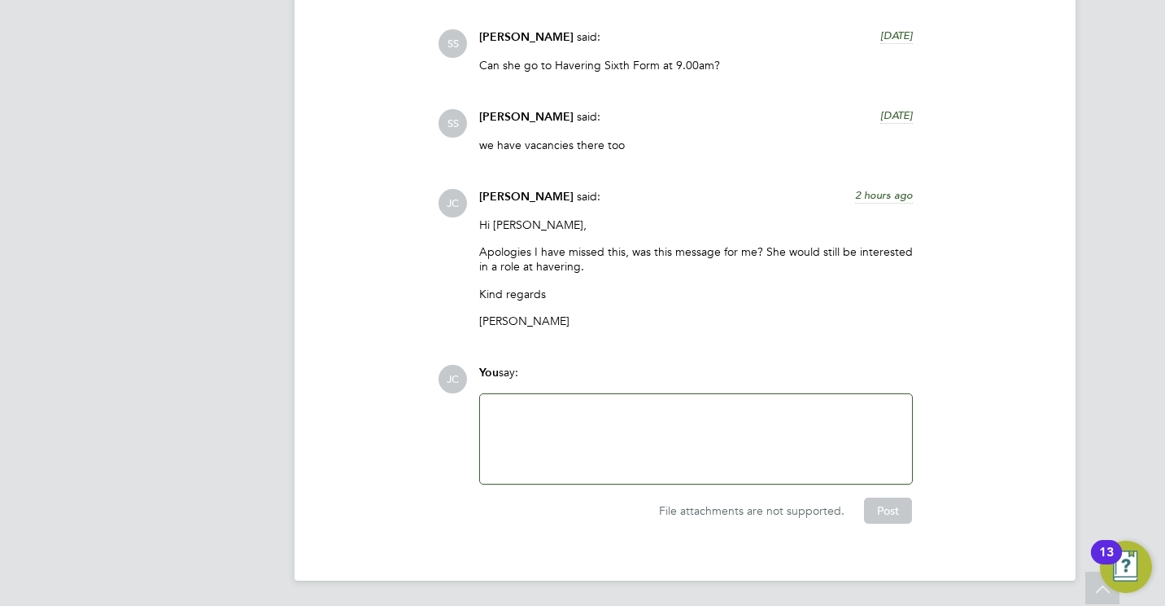
scroll to position [3375, 0]
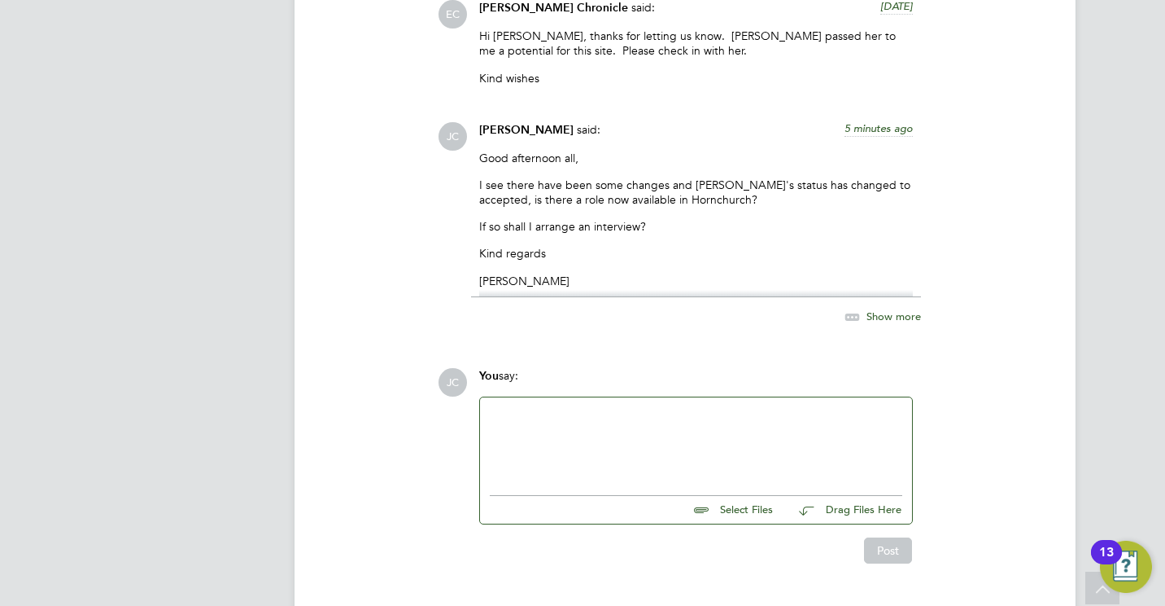
scroll to position [3335, 0]
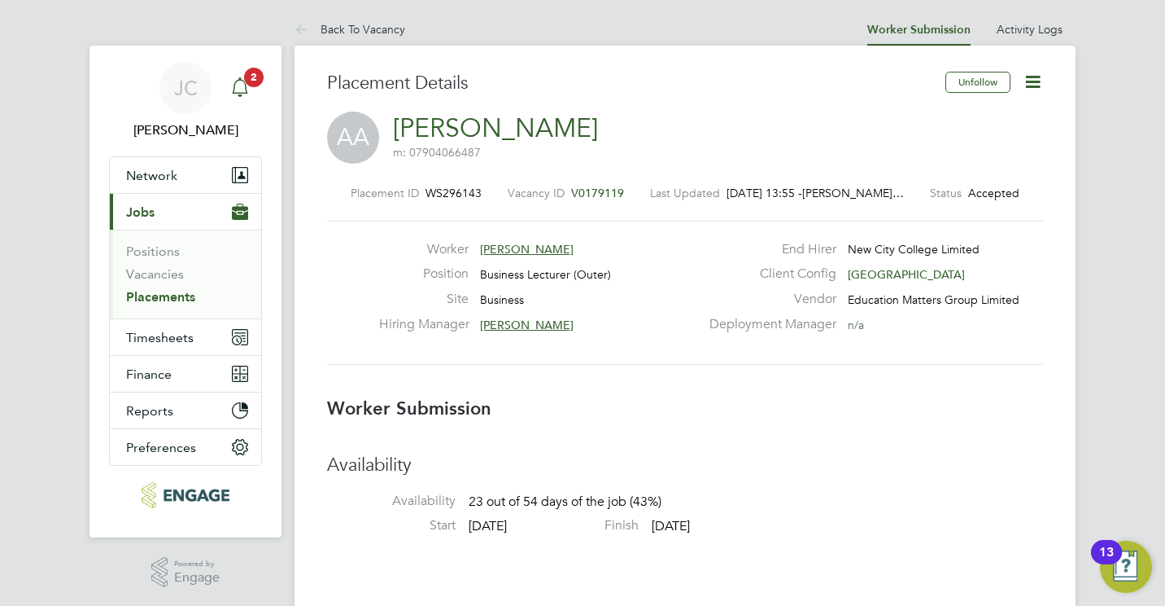
click at [256, 100] on div "Main navigation" at bounding box center [240, 88] width 33 height 33
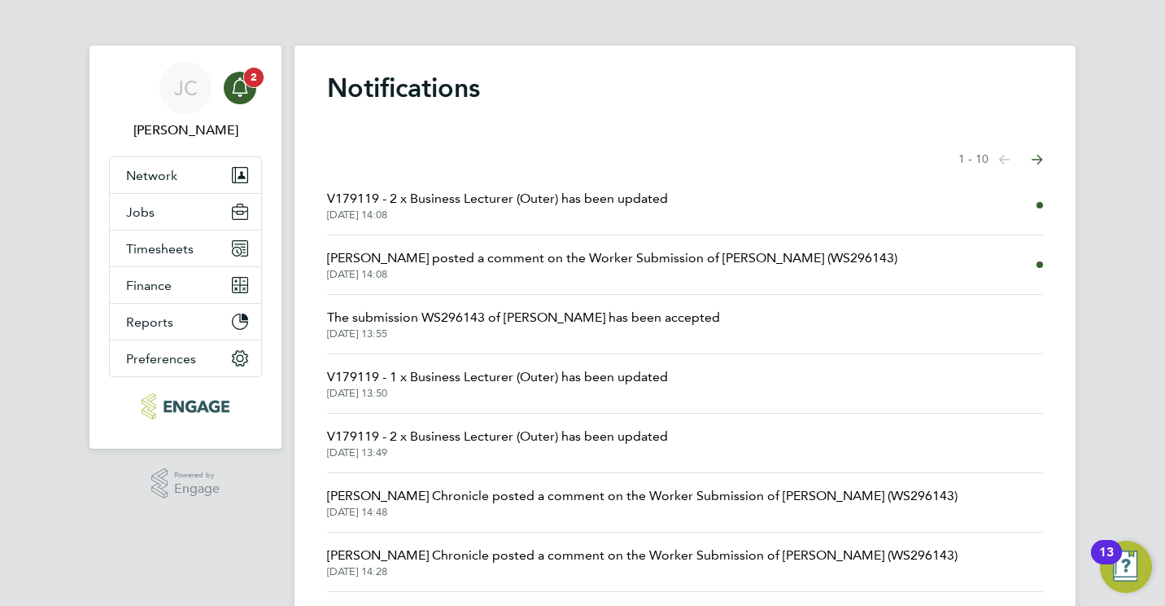
click at [256, 100] on link "Notifications 2" at bounding box center [240, 88] width 33 height 52
click at [531, 251] on span "Rufena Haque posted a comment on the Worker Submission of Abigail Allison (WS29…" at bounding box center [612, 258] width 571 height 20
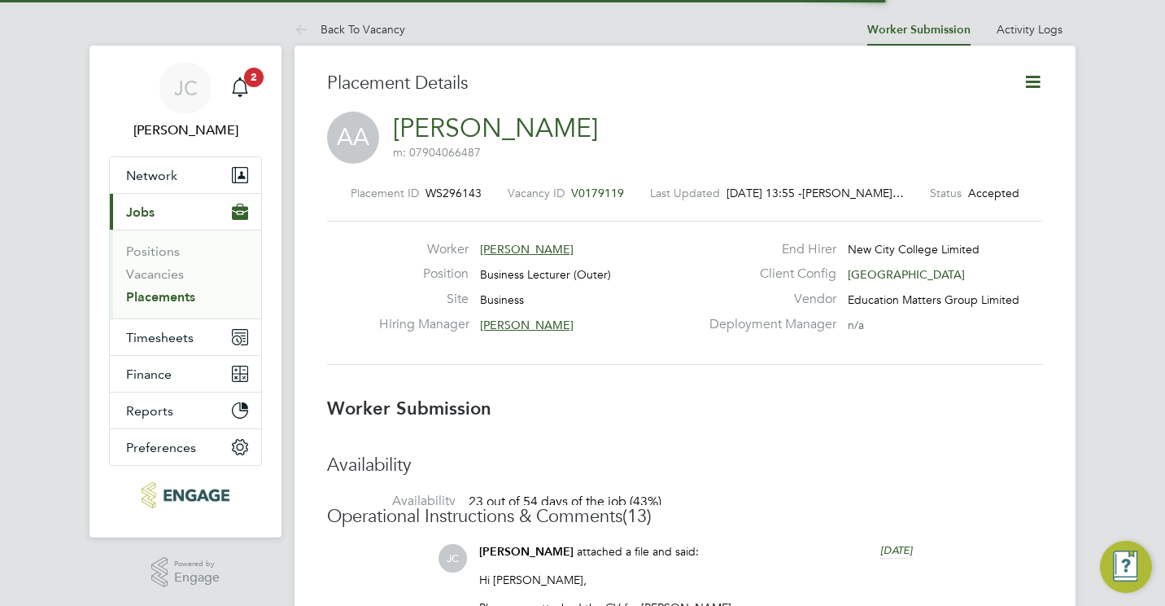
scroll to position [8, 8]
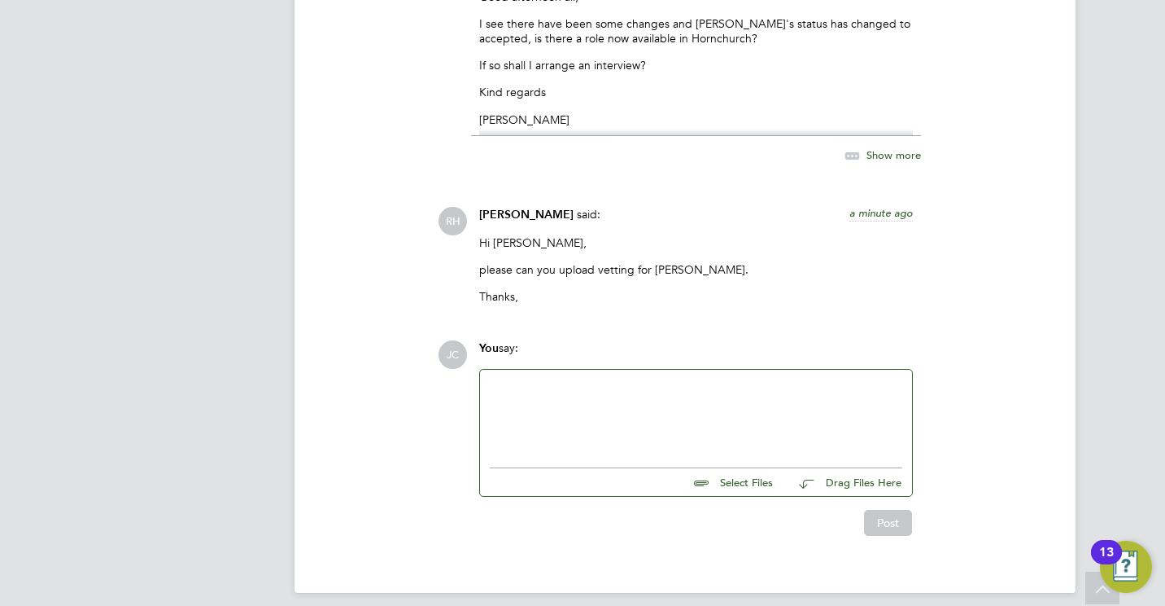
click at [754, 379] on div at bounding box center [696, 414] width 413 height 70
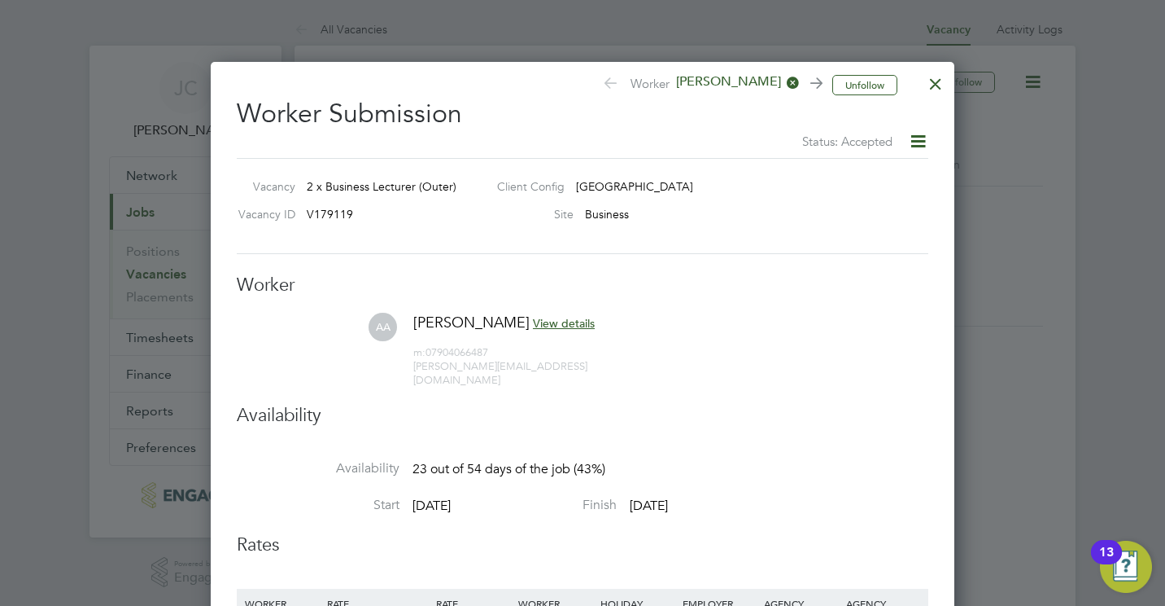
click at [934, 78] on div at bounding box center [935, 79] width 29 height 29
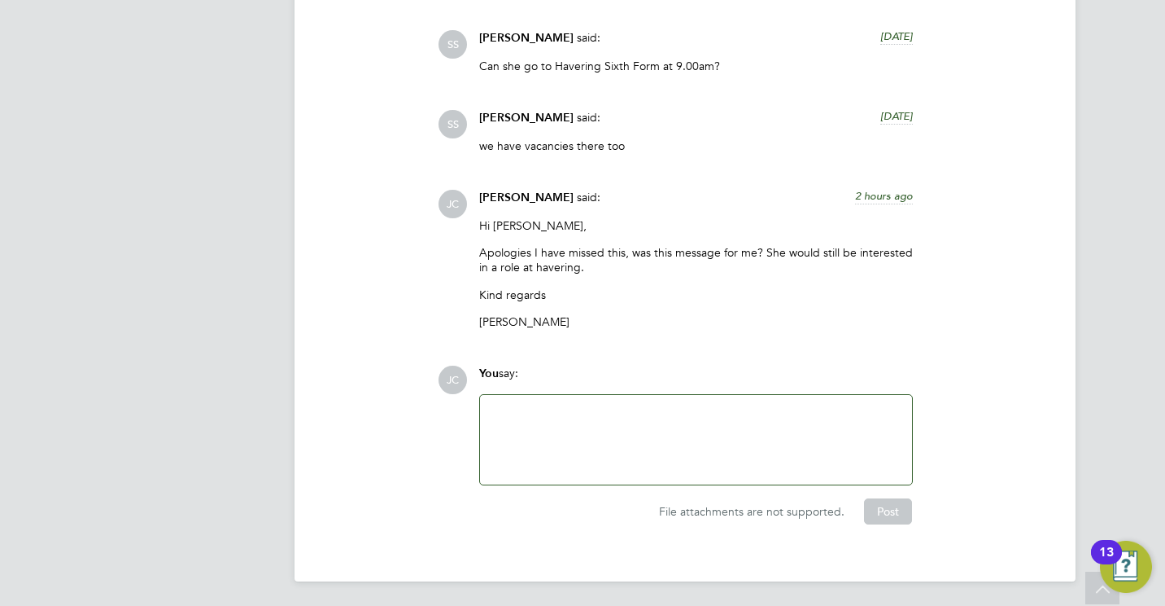
scroll to position [3375, 0]
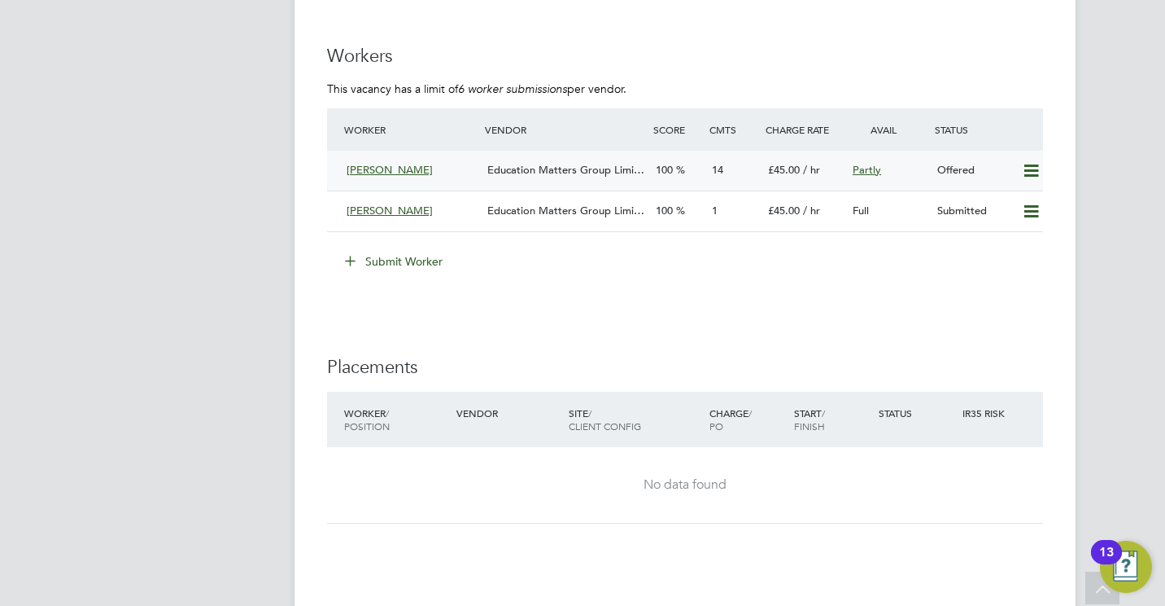
click at [383, 167] on span "[PERSON_NAME]" at bounding box center [390, 170] width 86 height 14
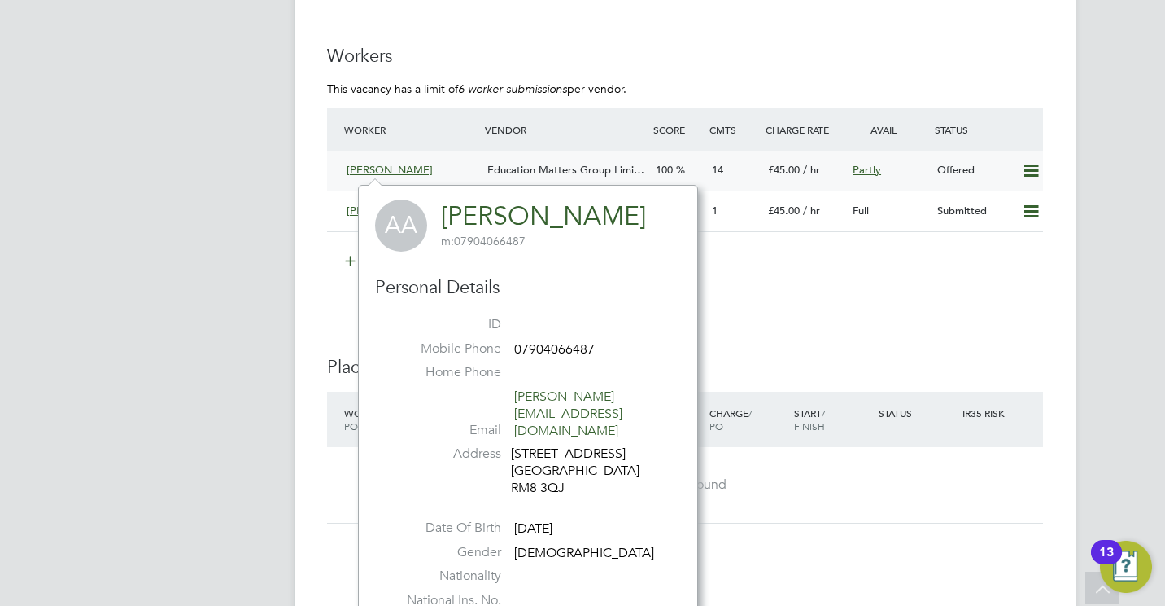
click at [381, 164] on span "[PERSON_NAME]" at bounding box center [390, 170] width 86 height 14
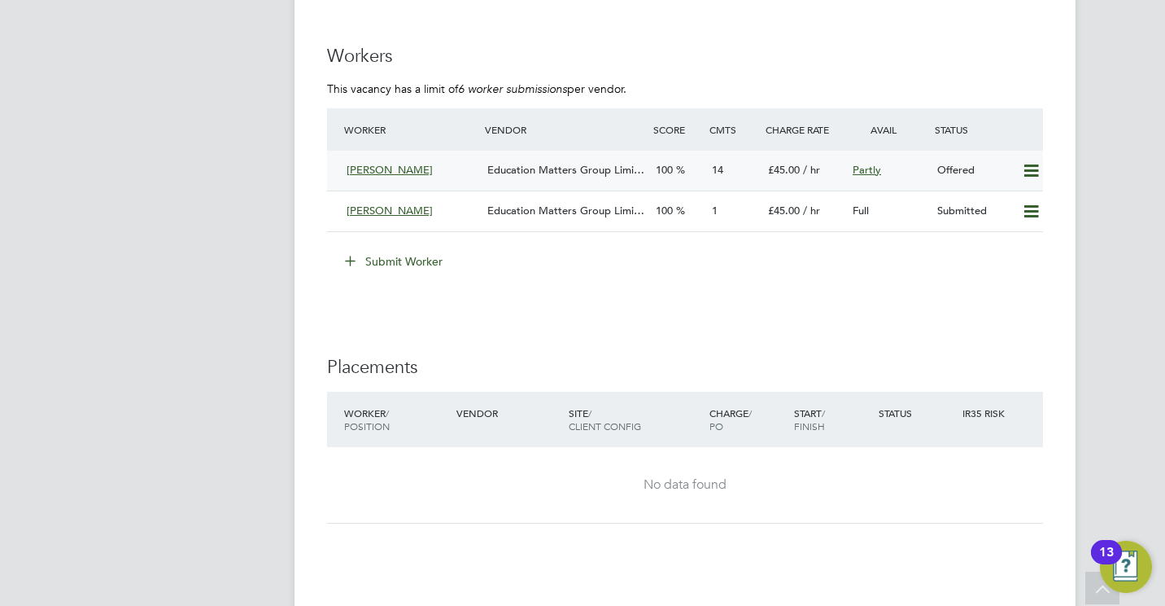
click at [384, 175] on span "[PERSON_NAME]" at bounding box center [390, 170] width 86 height 14
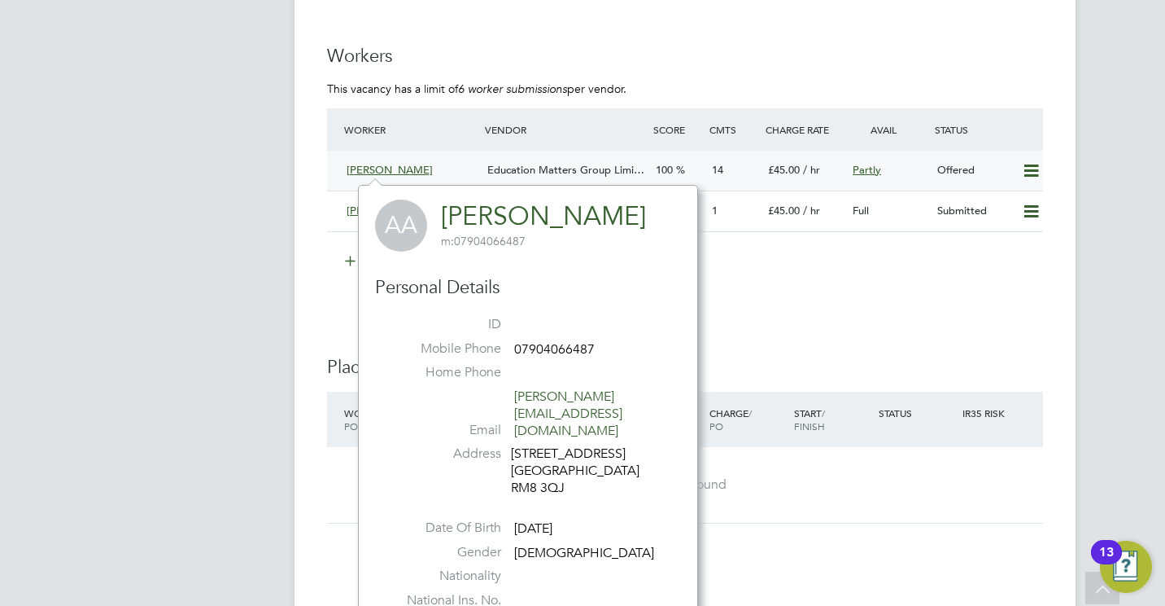
click at [382, 173] on span "[PERSON_NAME]" at bounding box center [390, 170] width 86 height 14
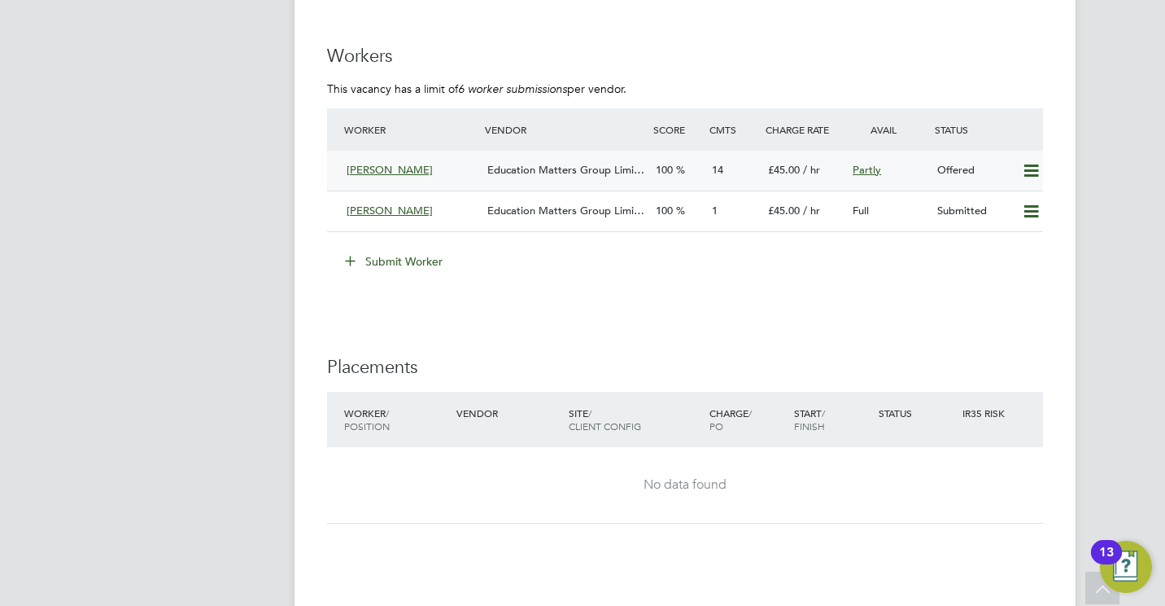
click at [537, 156] on div "Abigail Allison Education Matters Group Limi… 100 14 £45.00 / hr Partly Offered" at bounding box center [685, 171] width 716 height 40
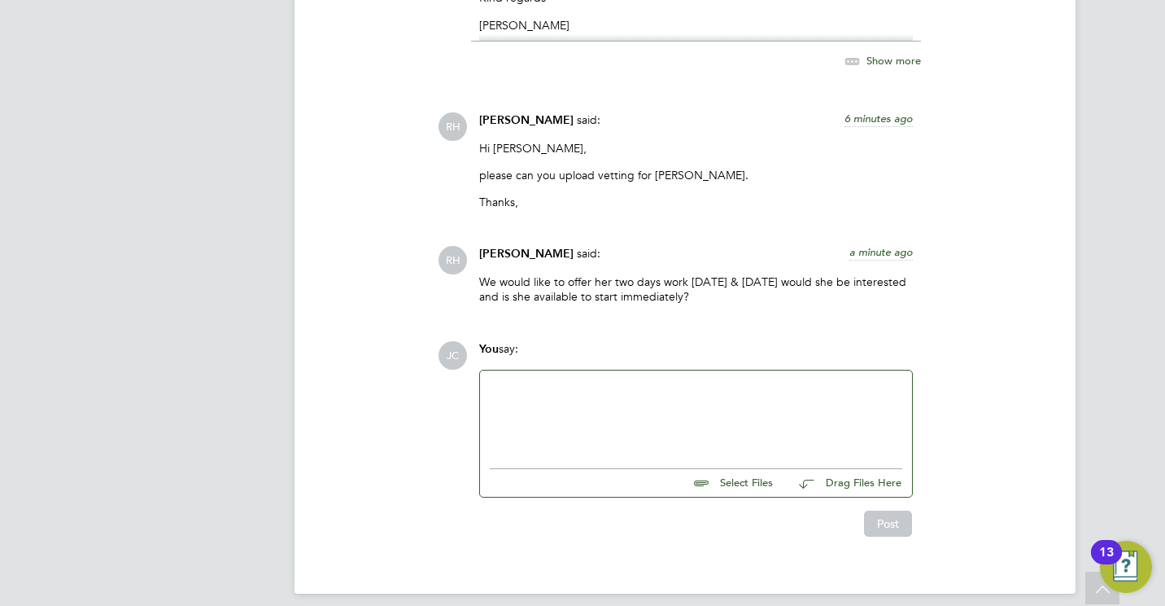
click at [590, 391] on div at bounding box center [696, 415] width 413 height 70
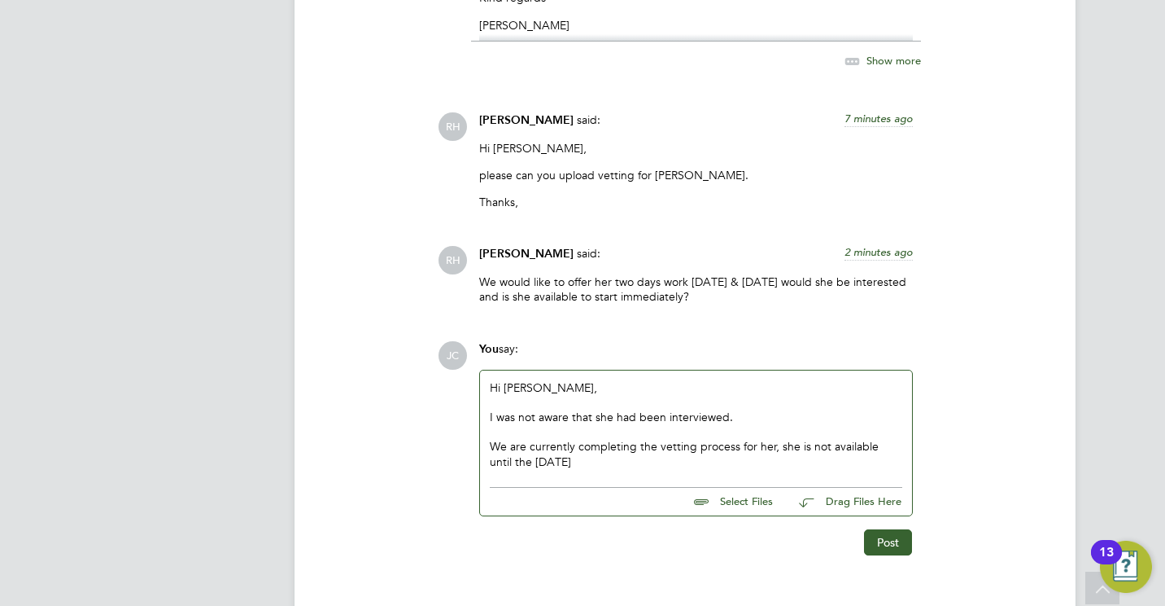
click at [961, 265] on div "RH Rufena Haque said: 2 minutes ago We would like to offer her two days work on…" at bounding box center [741, 281] width 606 height 70
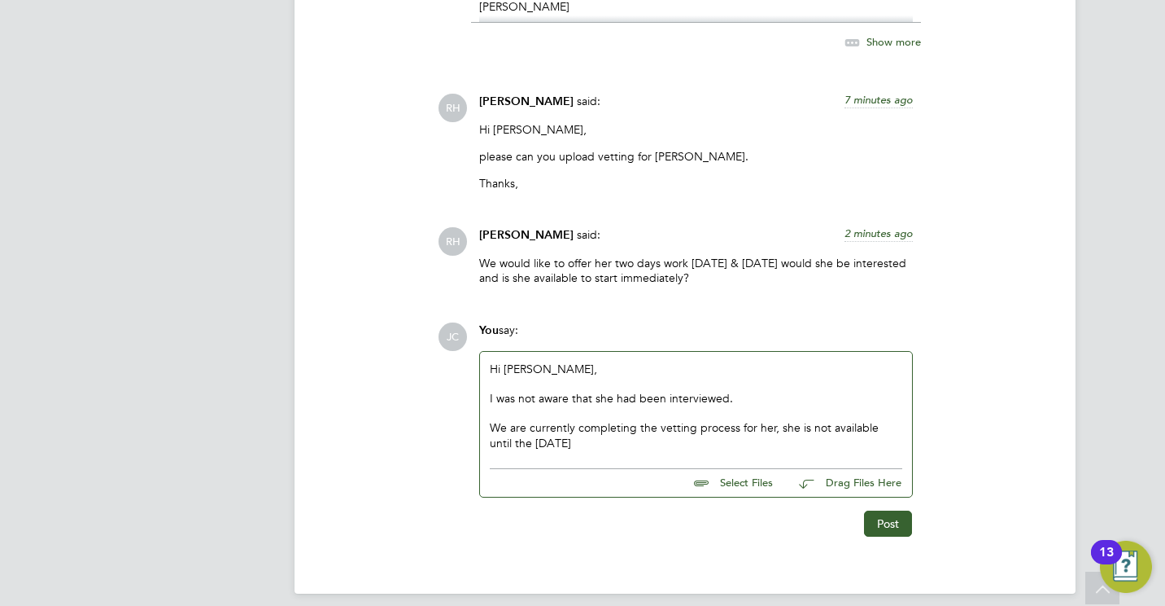
scroll to position [3615, 0]
click at [589, 429] on div "We are currently completing the vetting process for her, she is not available u…" at bounding box center [696, 434] width 413 height 29
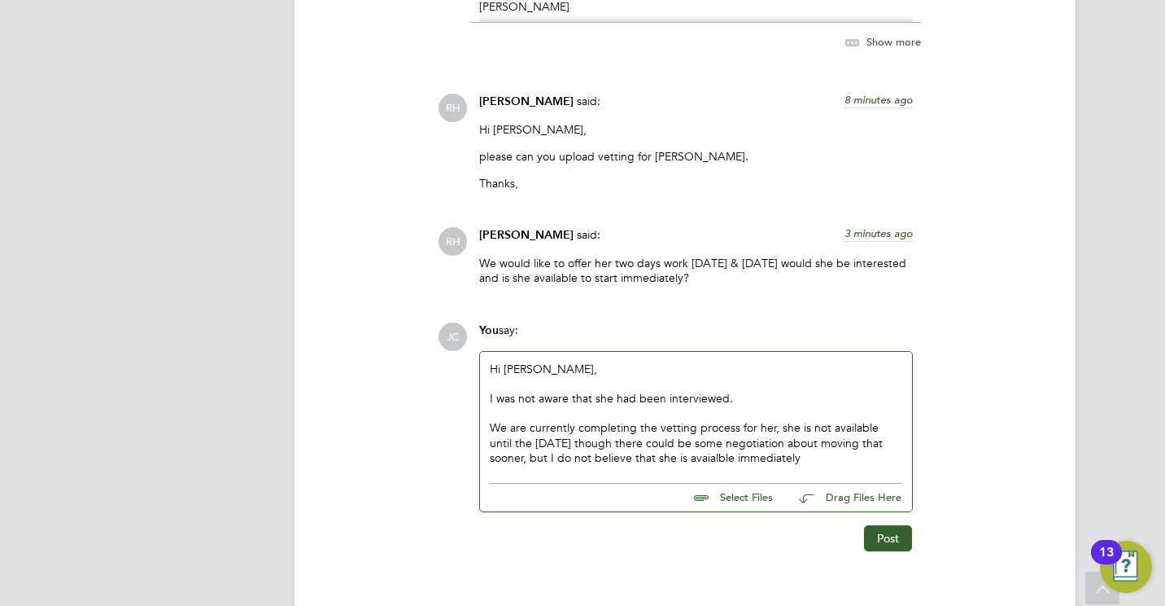
click at [693, 441] on div "We are currently completing the vetting process for her, she is not available u…" at bounding box center [696, 442] width 413 height 45
click at [763, 178] on div "Hi James, please can you upload vetting for Abigail. Thanks," at bounding box center [696, 162] width 434 height 81
click at [811, 445] on div "We are currently completing the vetting process for her, she is not available u…" at bounding box center [696, 442] width 413 height 45
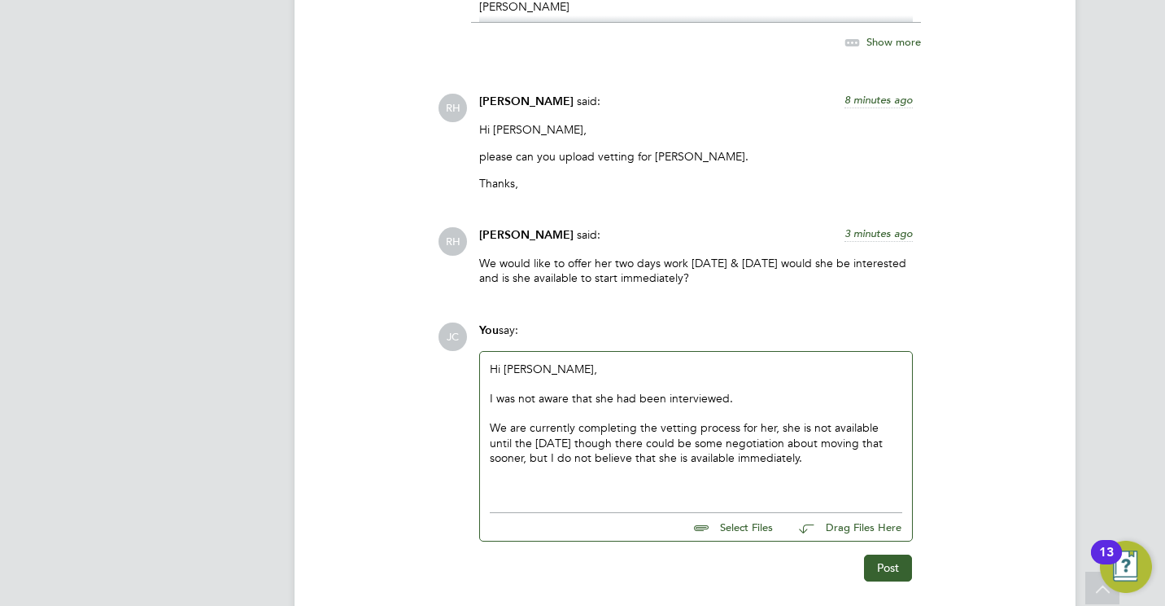
click at [738, 391] on div "I was not aware that she had been interviewed." at bounding box center [696, 398] width 413 height 15
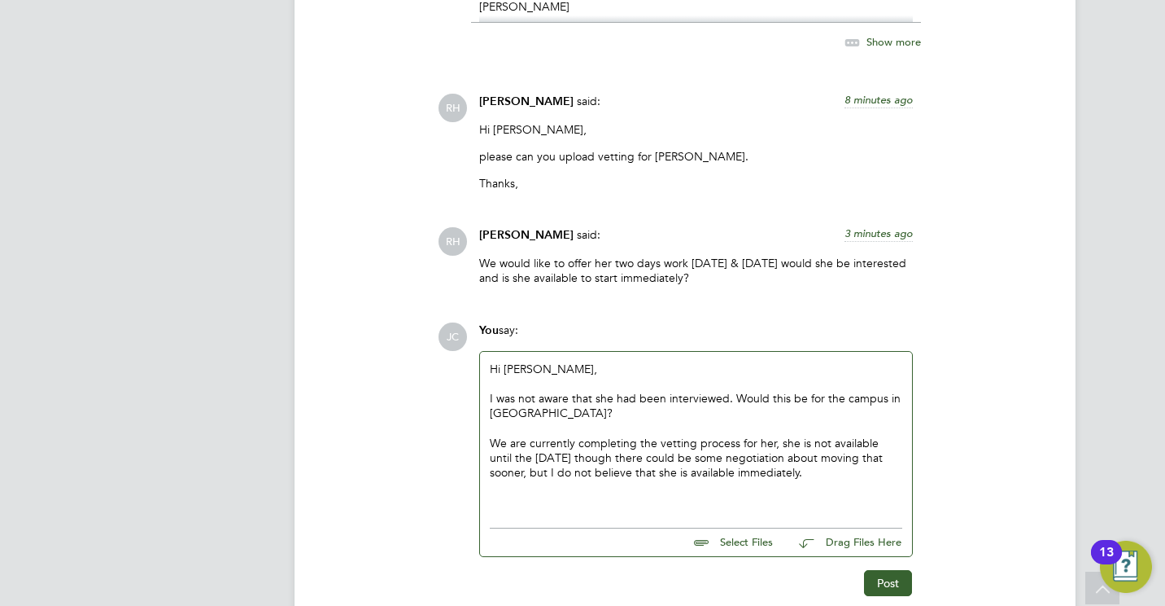
click at [809, 461] on div "We are currently completing the vetting process for her, she is not available u…" at bounding box center [696, 457] width 413 height 45
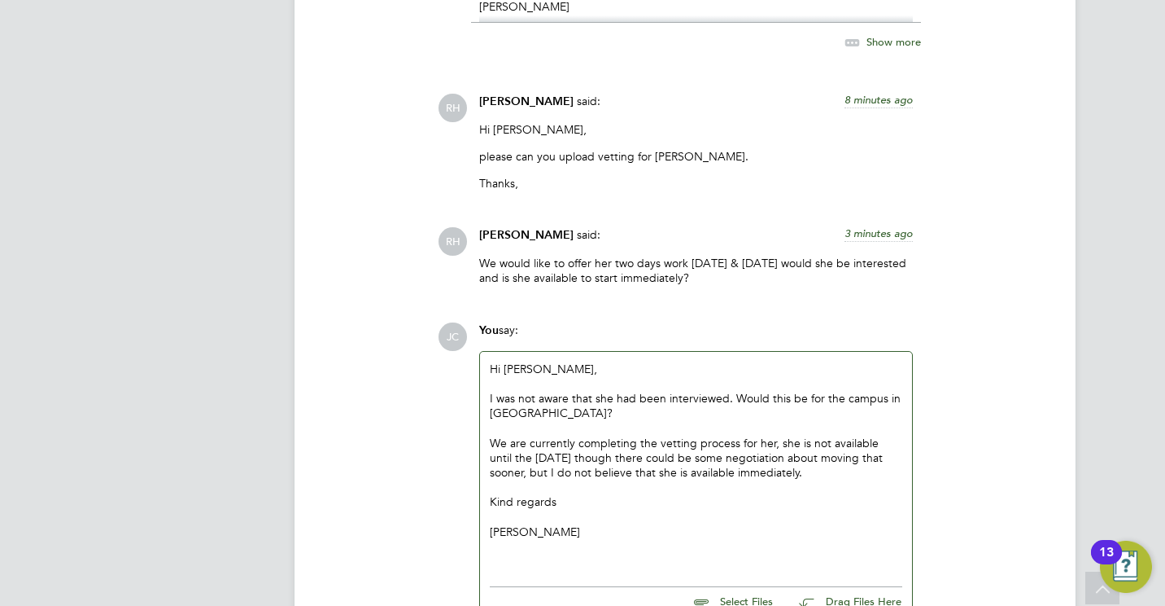
click at [1039, 322] on div "JC You say: Hi Rufena, I was not aware that she had been interviewed. Would thi…" at bounding box center [741, 488] width 606 height 333
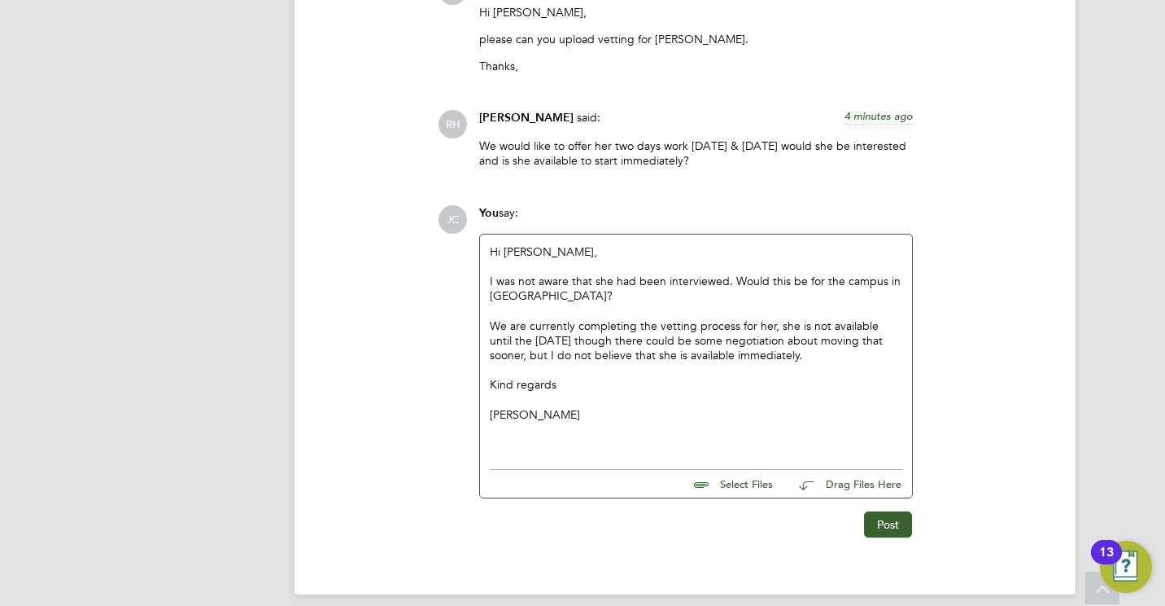
scroll to position [3734, 0]
click at [894, 510] on button "Post" at bounding box center [888, 522] width 48 height 26
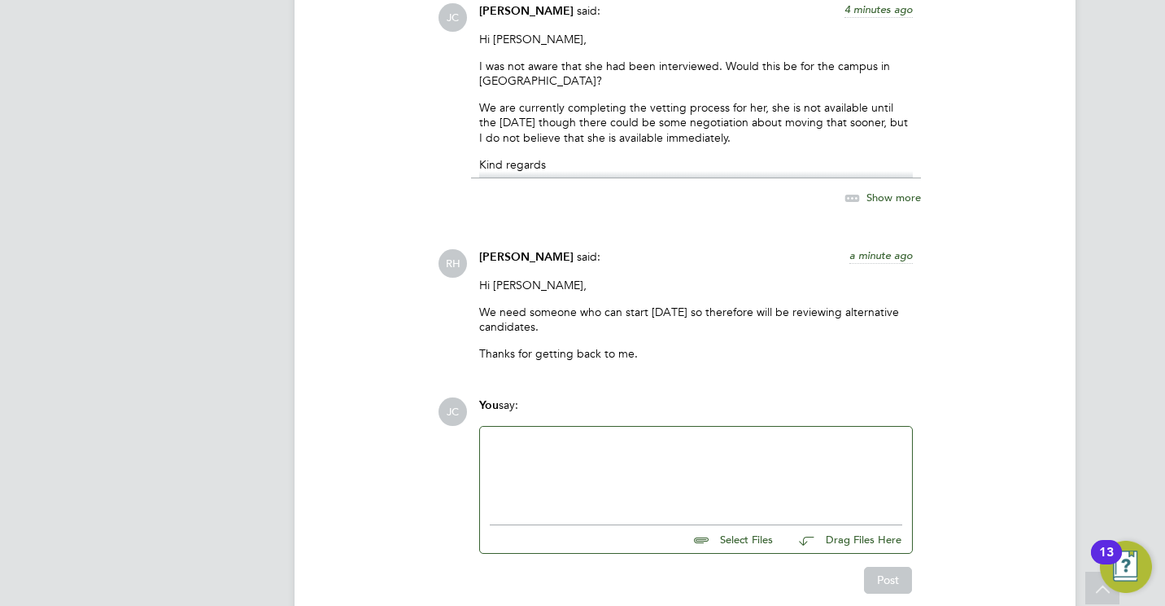
scroll to position [3991, 0]
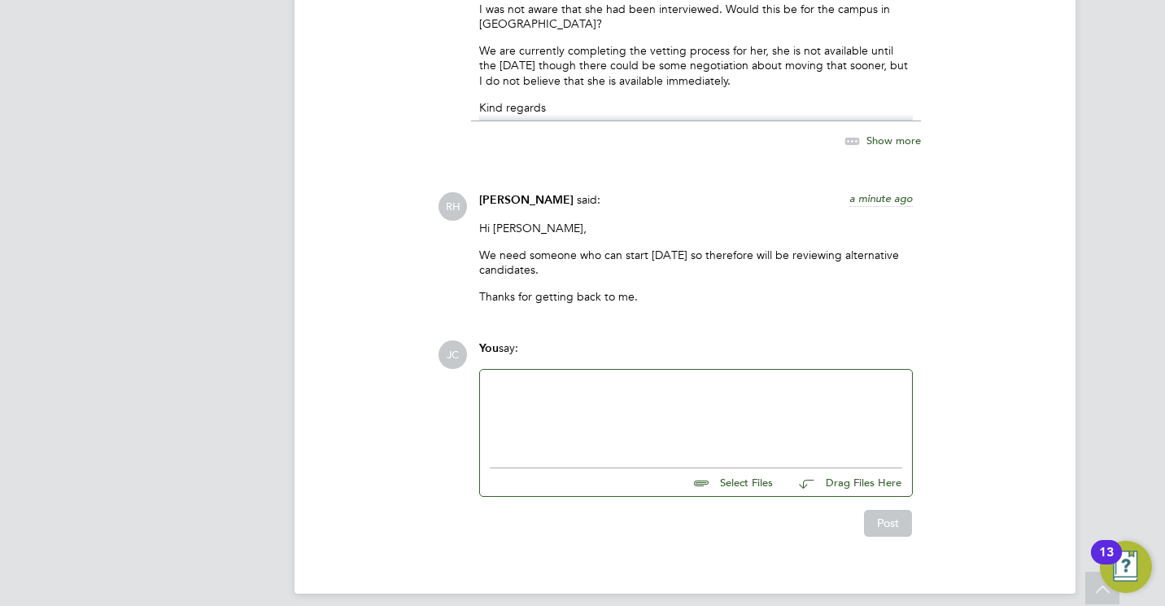
click at [531, 382] on div at bounding box center [696, 414] width 413 height 70
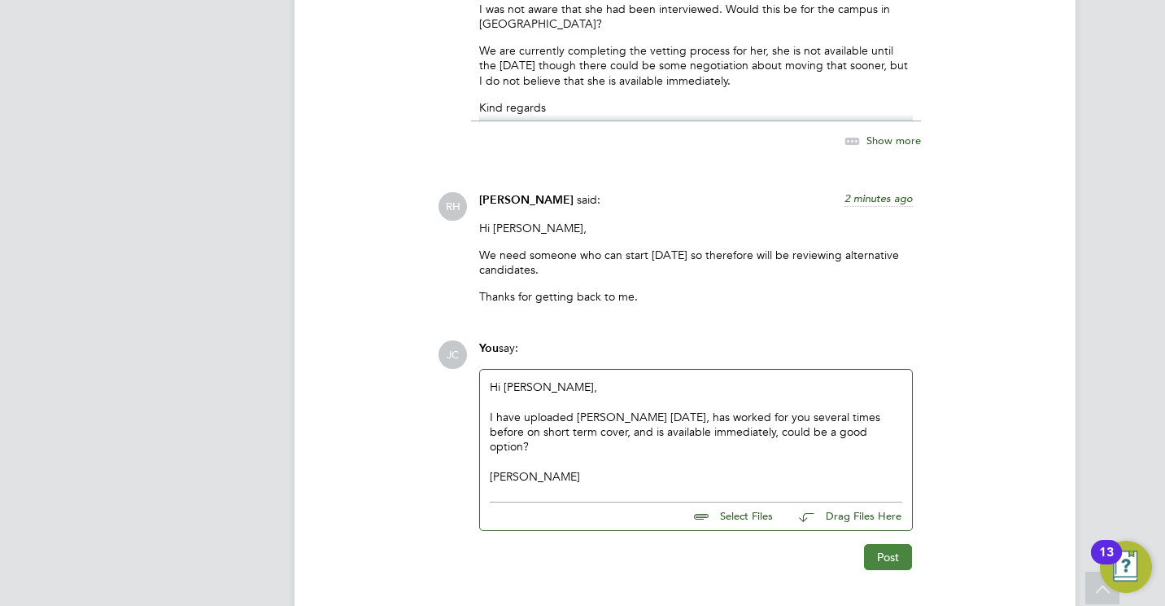
click at [880, 544] on button "Post" at bounding box center [888, 557] width 48 height 26
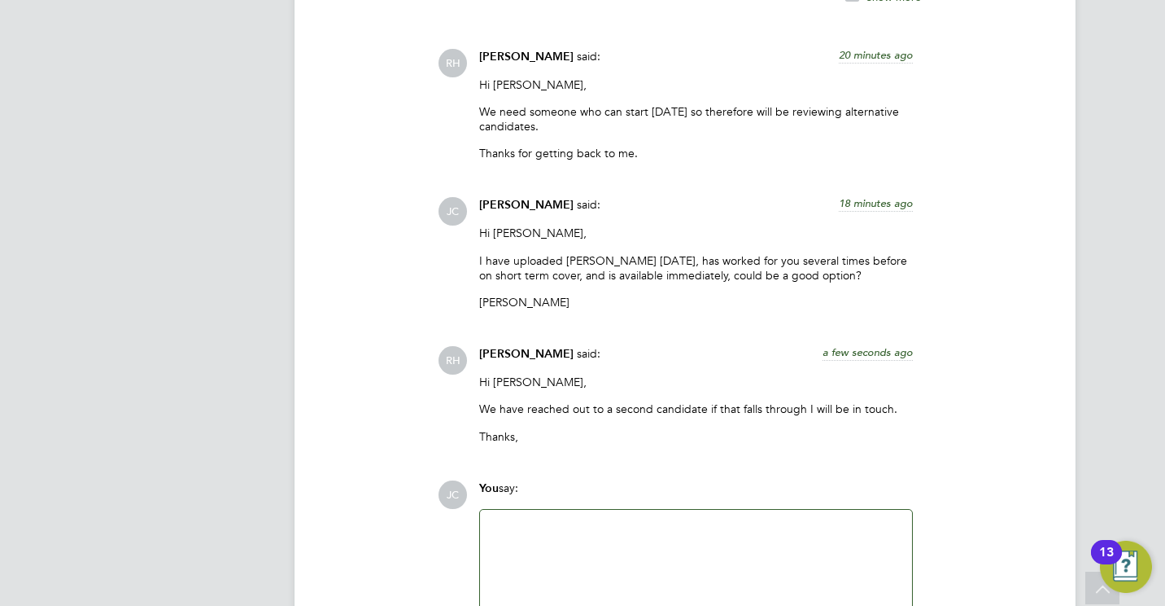
scroll to position [4167, 0]
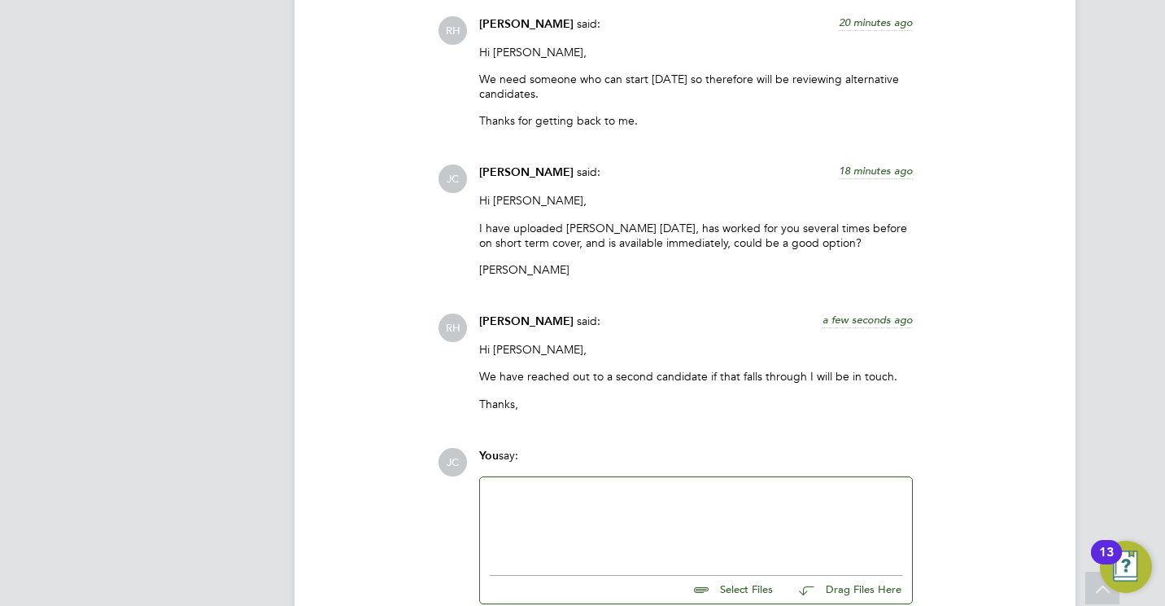
click at [575, 490] on div at bounding box center [696, 522] width 413 height 70
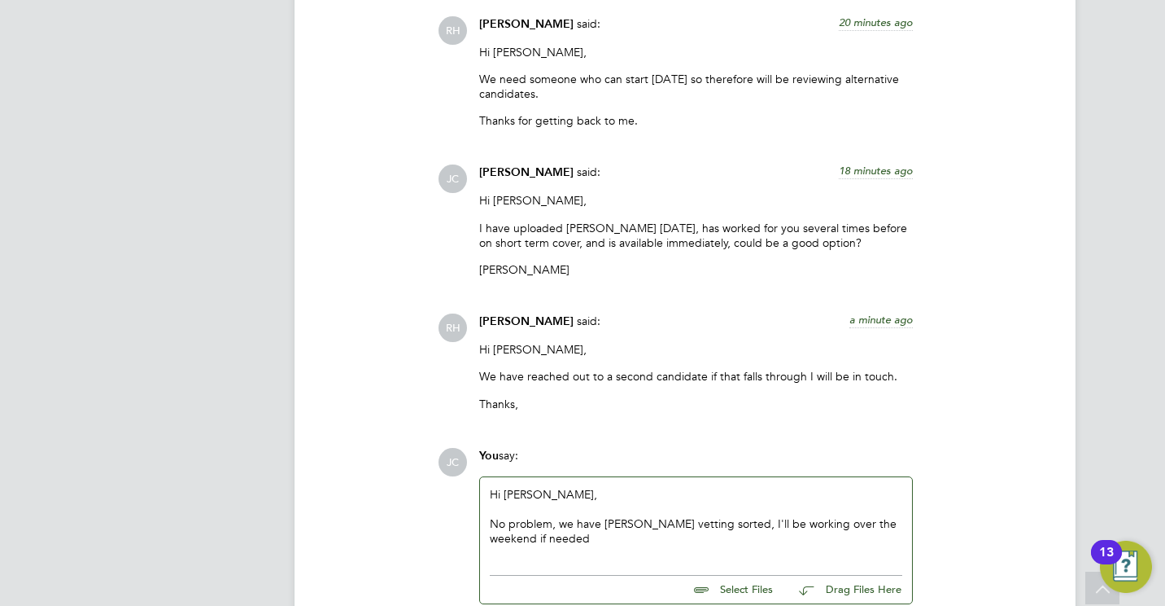
click at [814, 516] on div "No problem, we have Emmanuels vetting sorted, I'll be working over the weekend …" at bounding box center [696, 530] width 413 height 29
click at [624, 523] on div "No problem, we have Emmanuels vetting sorted, I'll be available over the weeken…" at bounding box center [696, 530] width 413 height 29
click at [657, 516] on div "No problem, we have Emmanuels vetting sorted, I'll be available over the weeken…" at bounding box center [696, 530] width 413 height 29
drag, startPoint x: 1145, startPoint y: 361, endPoint x: 1152, endPoint y: 435, distance: 74.4
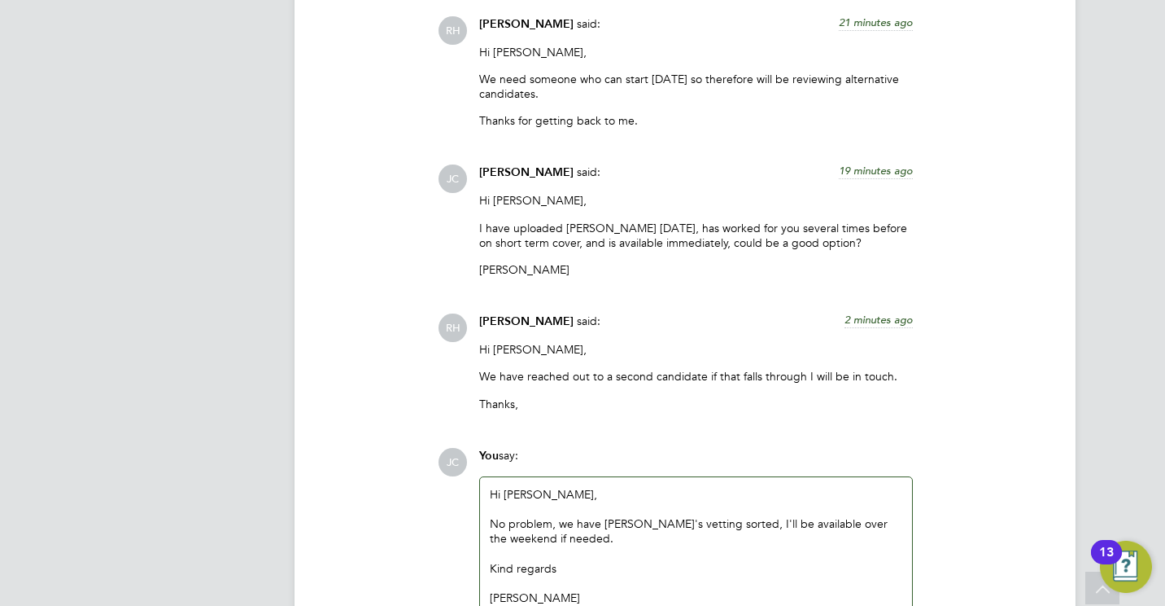
drag, startPoint x: 1152, startPoint y: 435, endPoint x: 1091, endPoint y: 449, distance: 63.4
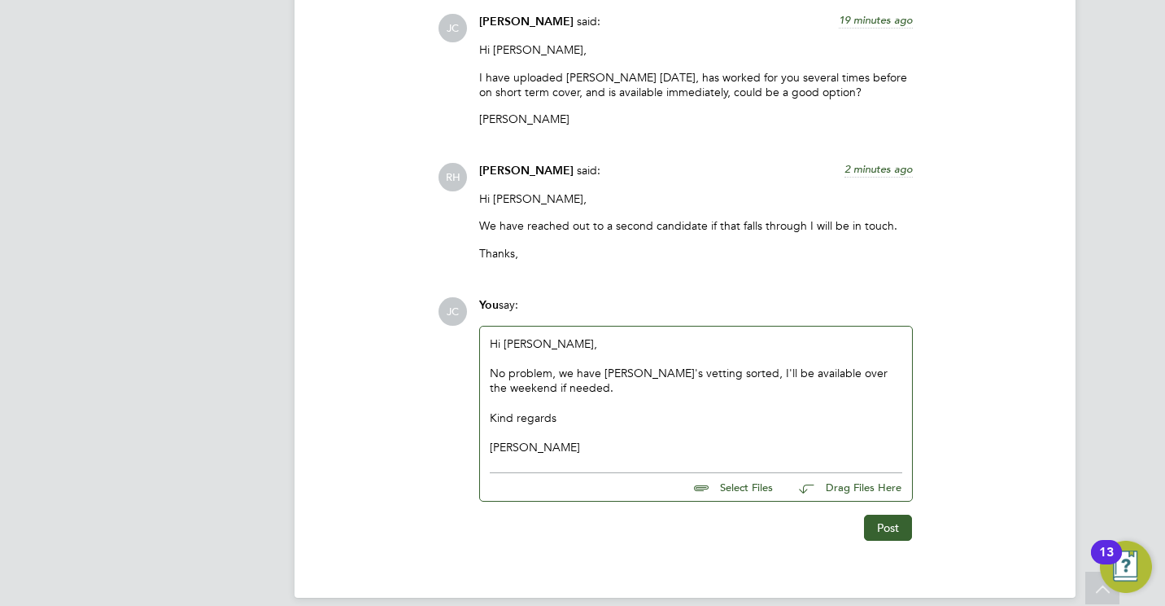
scroll to position [4323, 0]
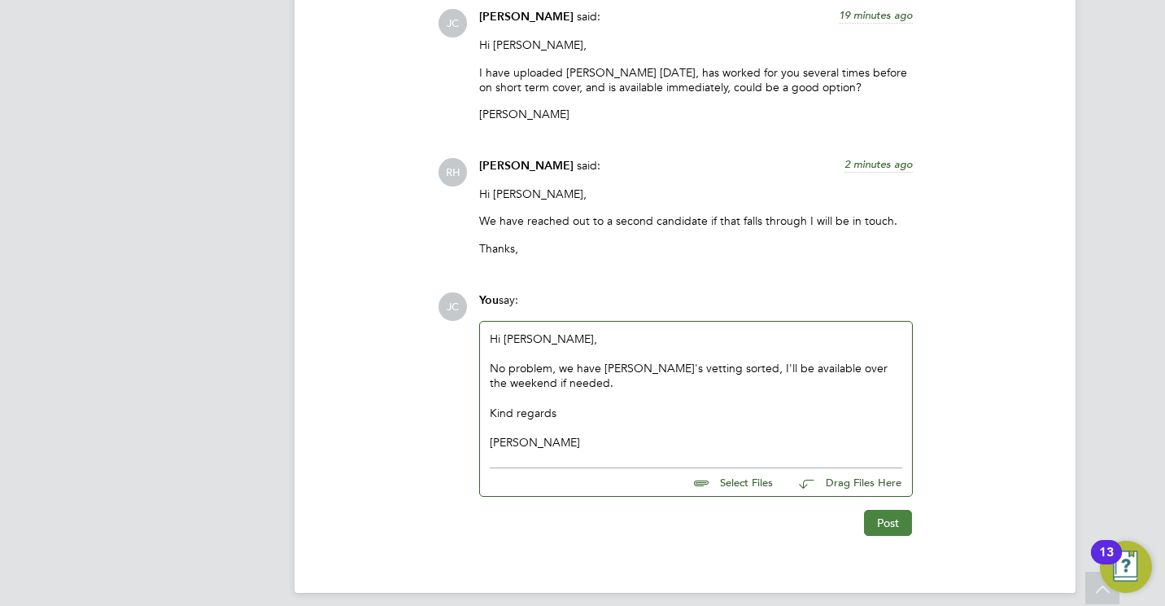
click at [876, 509] on button "Post" at bounding box center [888, 522] width 48 height 26
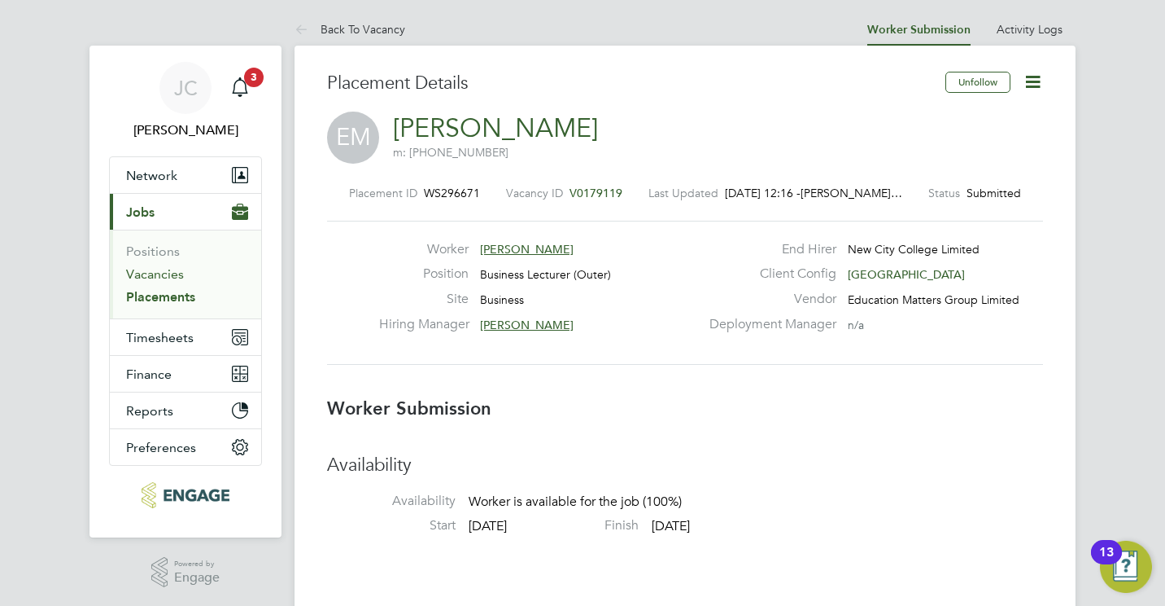
click at [160, 272] on link "Vacancies" at bounding box center [155, 273] width 58 height 15
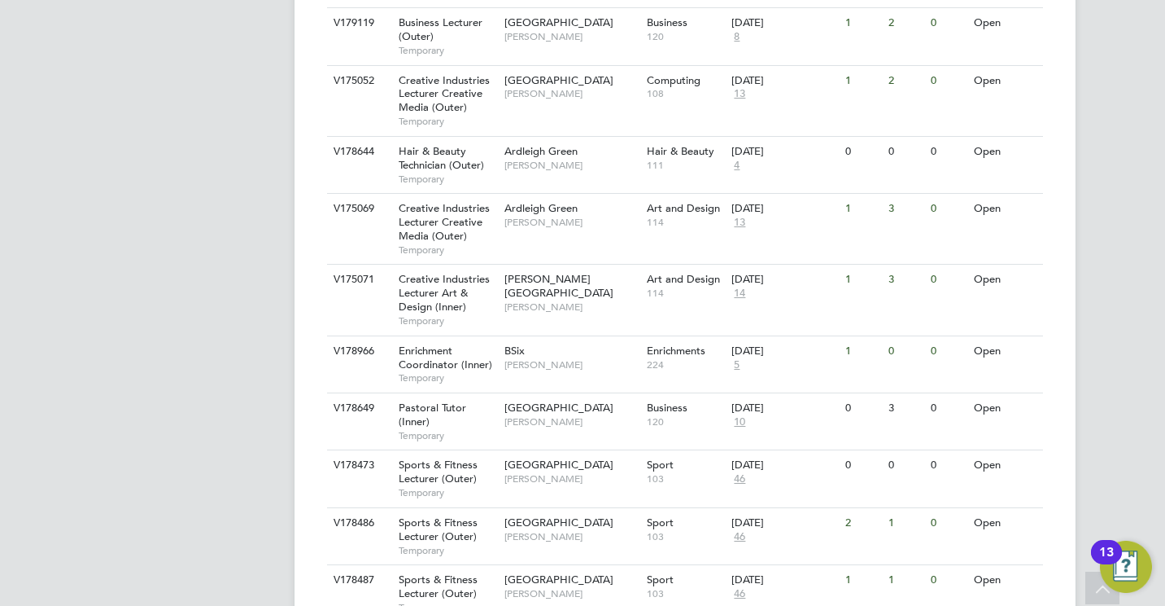
scroll to position [1251, 0]
